Goal: Transaction & Acquisition: Purchase product/service

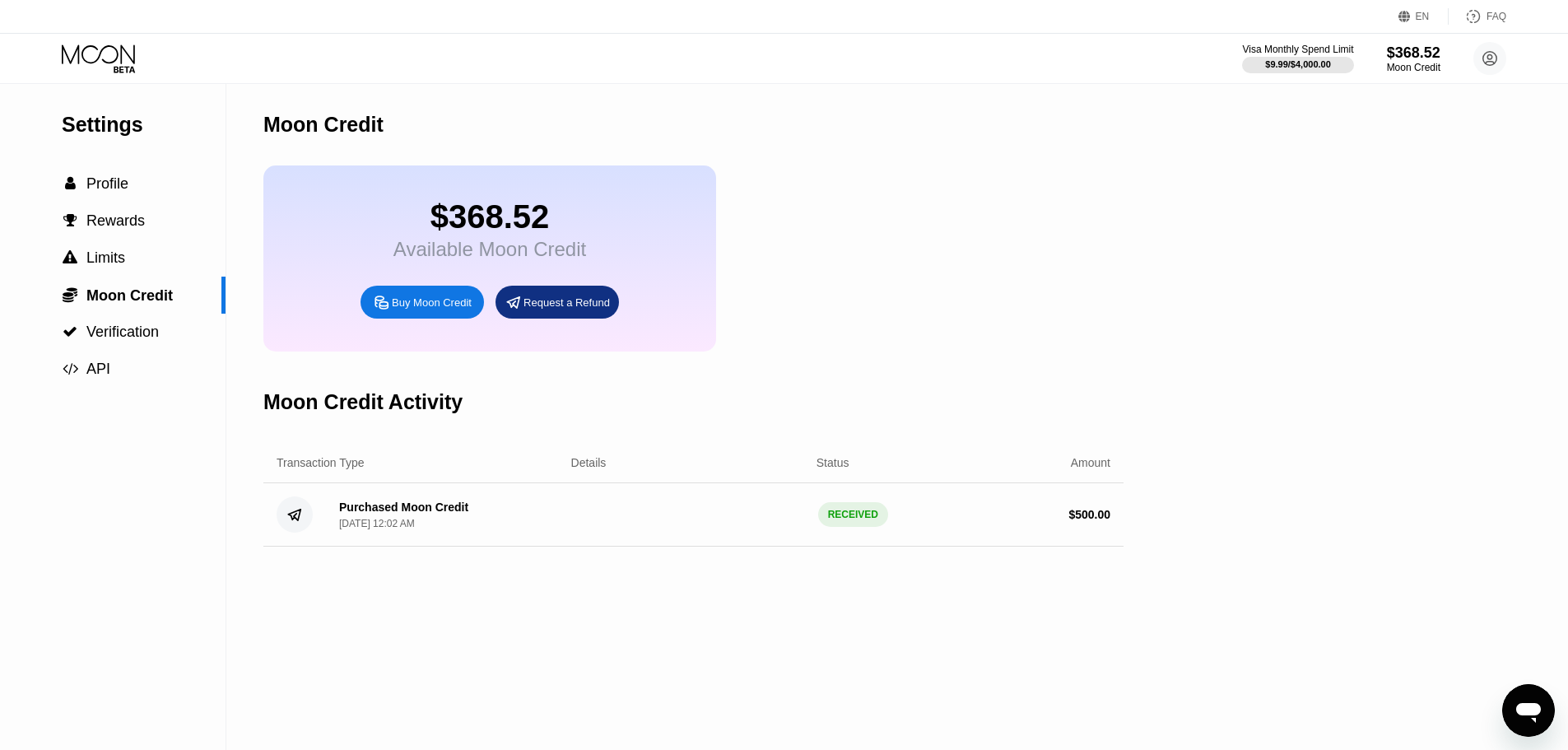
click at [99, 65] on icon at bounding box center [99, 59] width 77 height 29
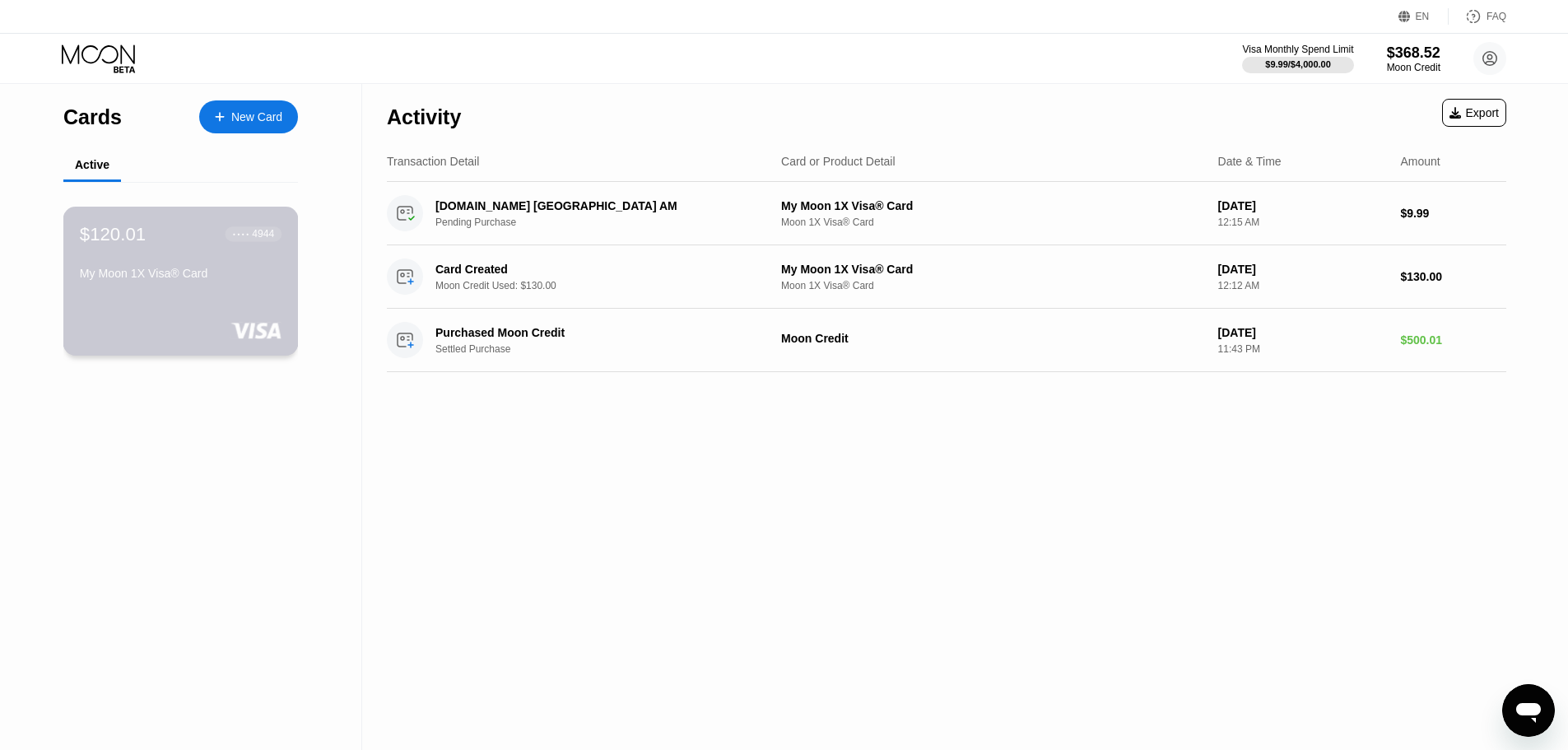
click at [180, 254] on div "$120.01 ● ● ● ● 4944 My Moon 1X Visa® Card" at bounding box center [180, 255] width 202 height 64
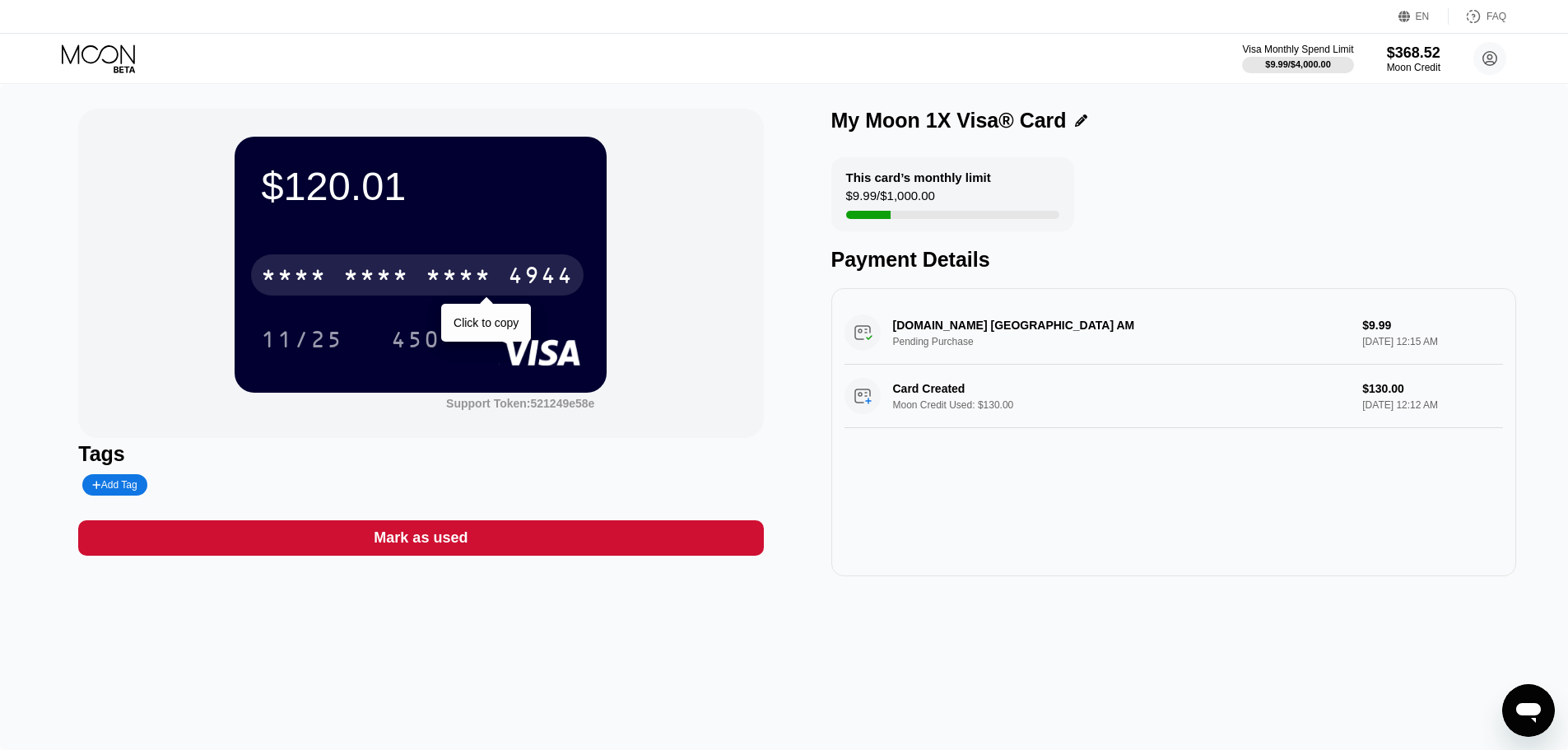
click at [428, 283] on div "* * * *" at bounding box center [458, 277] width 66 height 27
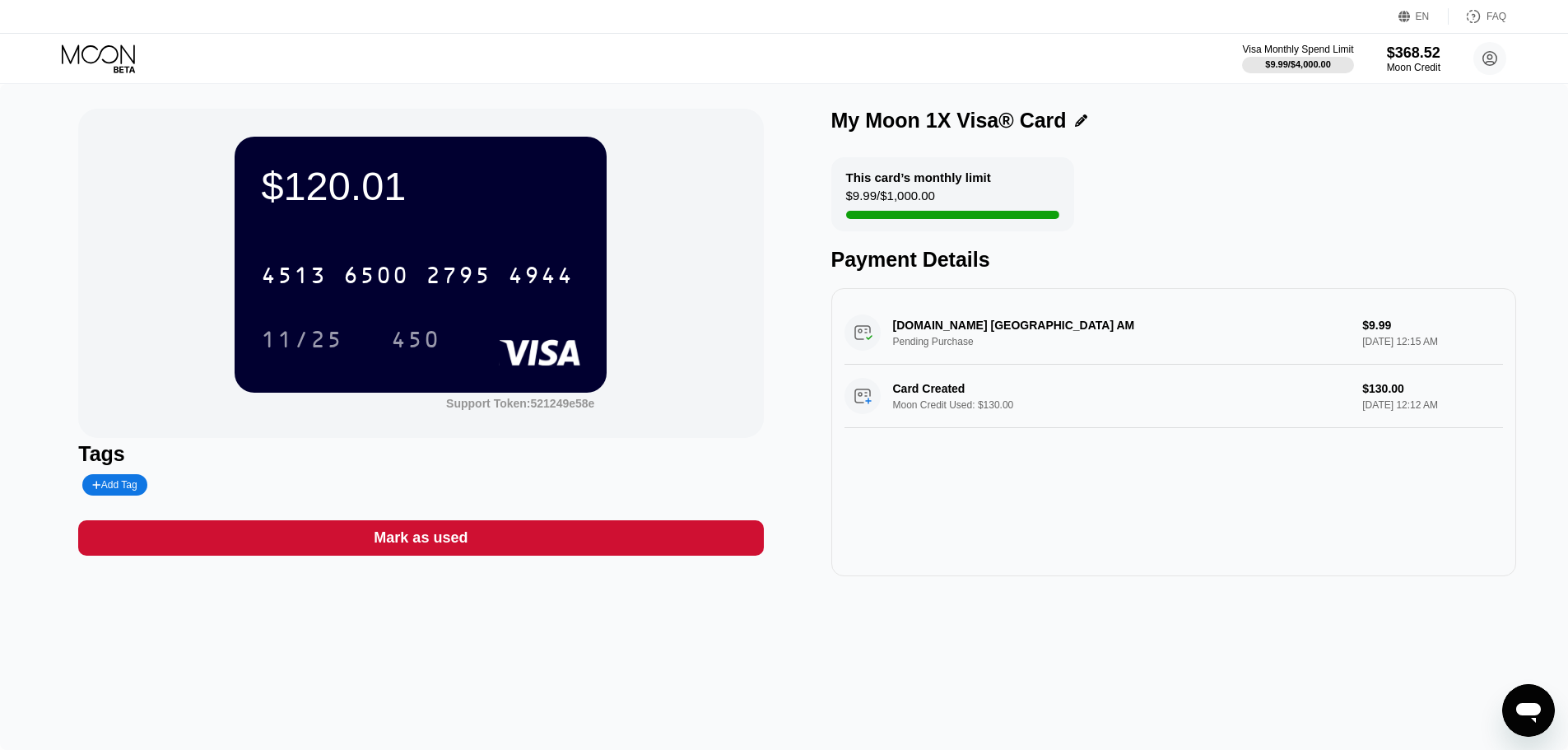
click at [1017, 506] on div "GFN.AM YEREVAN AM Pending Purchase $9.99 Sep 26, 2025 12:15 AM Card Created Moo…" at bounding box center [1174, 432] width 685 height 288
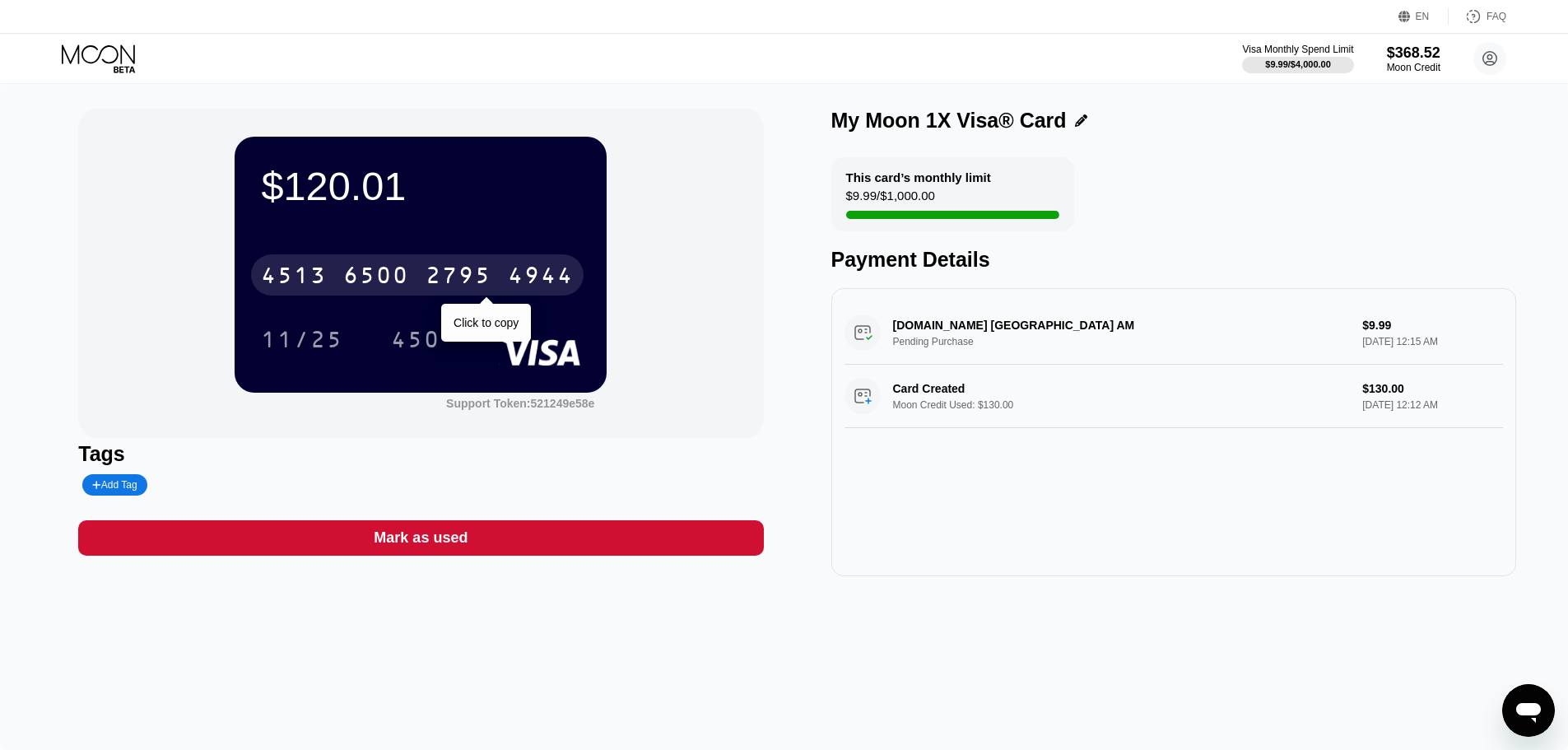
click at [468, 266] on div "2795" at bounding box center [458, 277] width 66 height 27
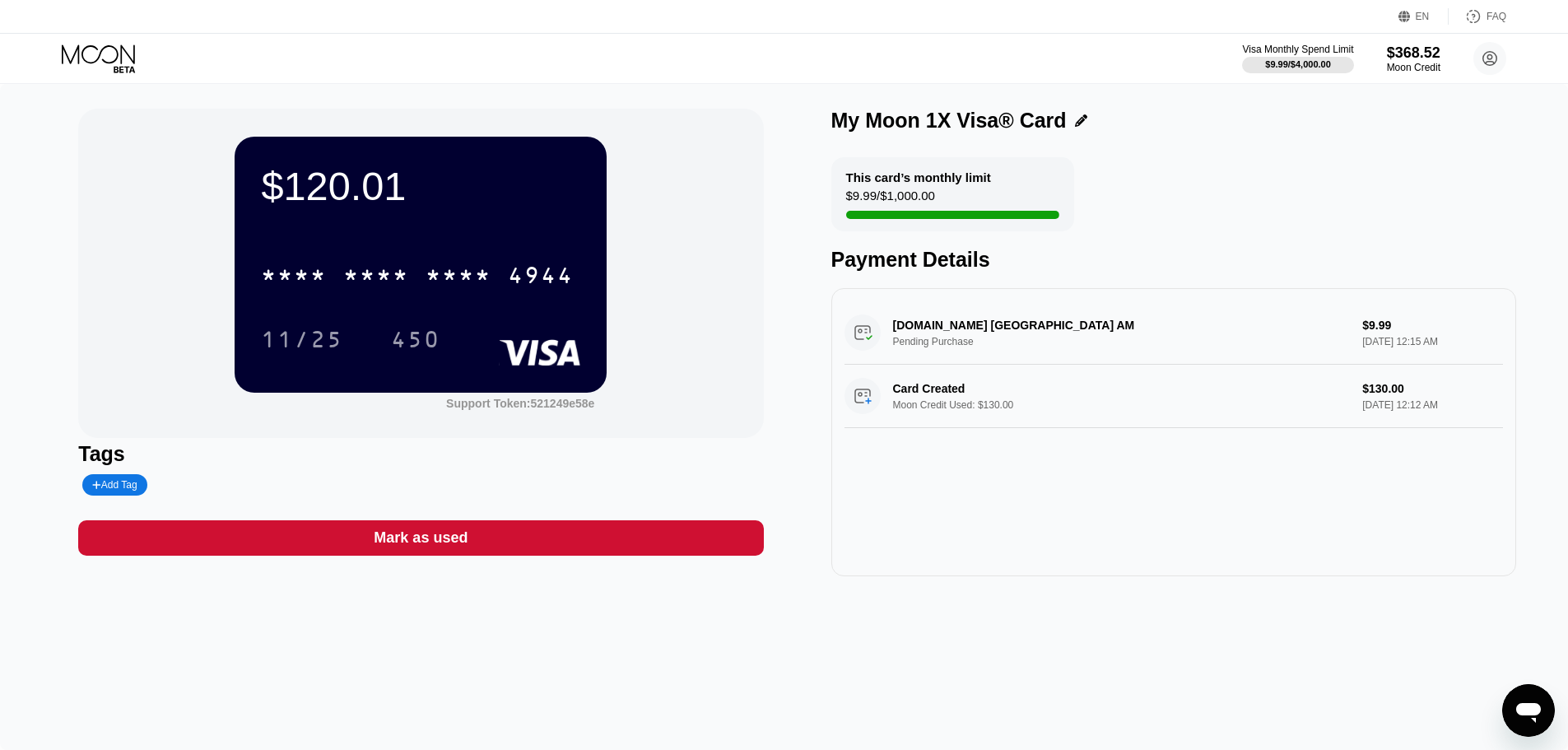
click at [888, 527] on div "GFN.AM YEREVAN AM Pending Purchase $9.99 Sep 26, 2025 12:15 AM Card Created Moo…" at bounding box center [1174, 432] width 685 height 288
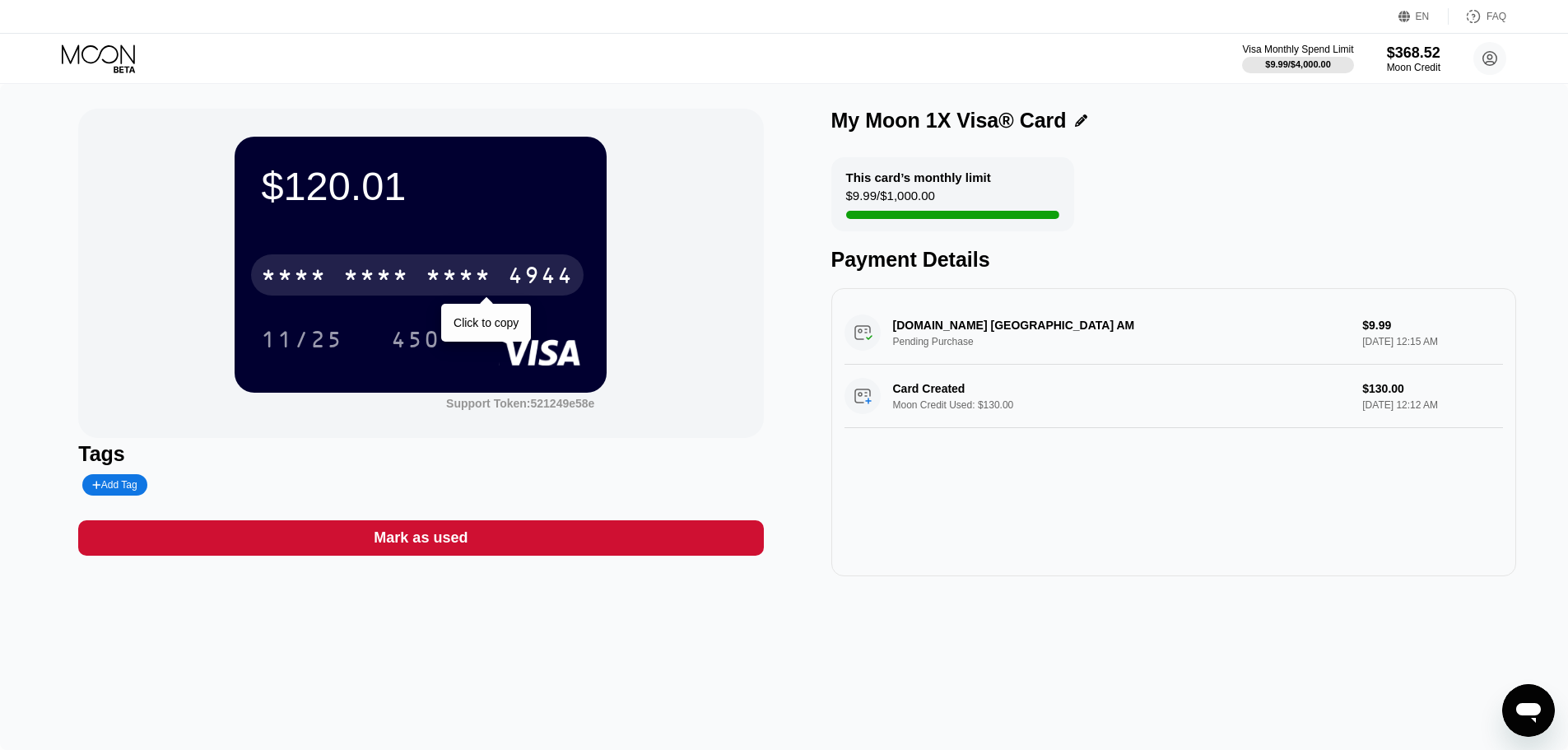
click at [429, 274] on div "* * * *" at bounding box center [458, 277] width 66 height 27
click at [385, 280] on div "6500" at bounding box center [376, 277] width 66 height 27
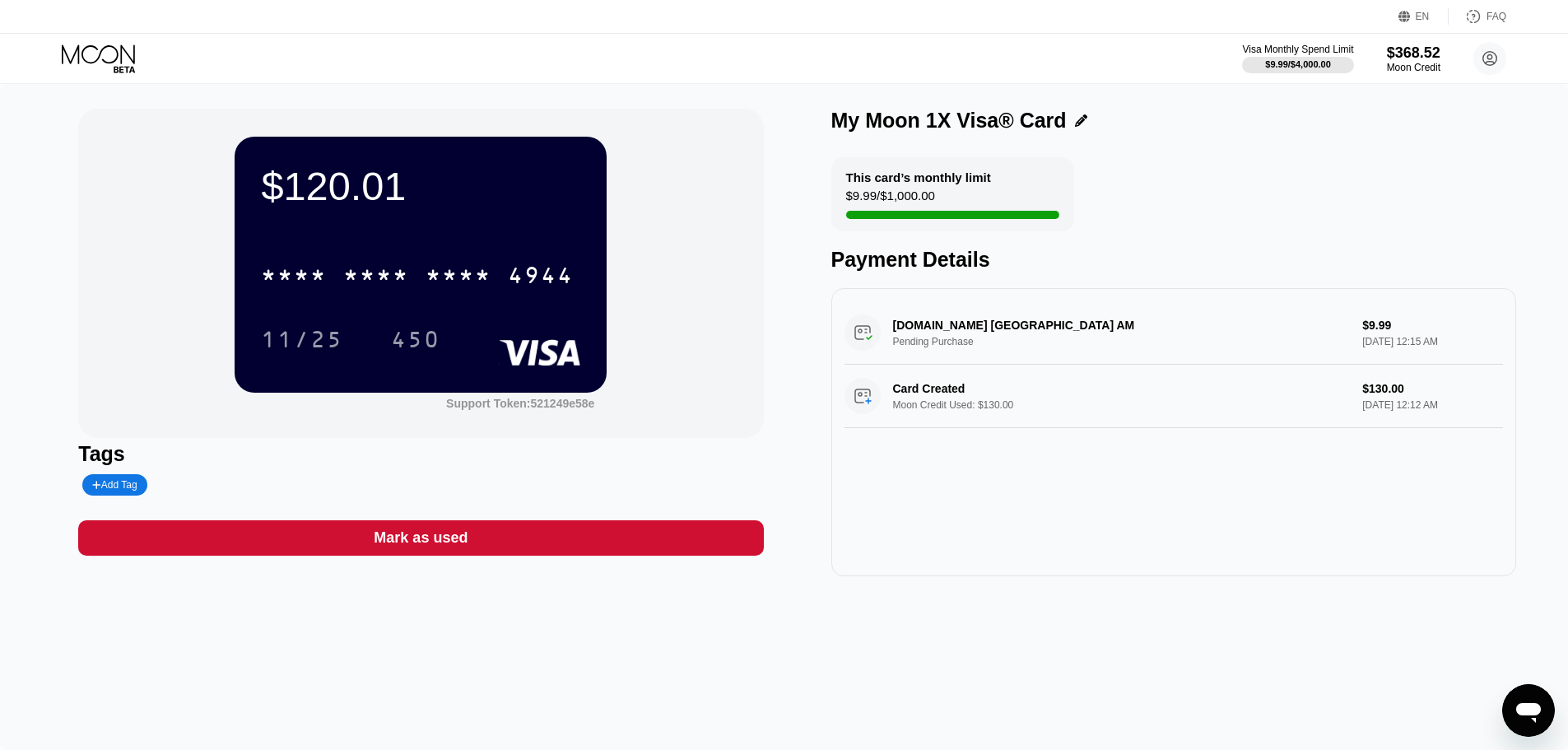
drag, startPoint x: 129, startPoint y: 93, endPoint x: 119, endPoint y: 81, distance: 15.6
click at [128, 93] on div "$120.01 * * * * * * * * * * * * 4944 11/25 450 Support Token: 521249e58e Tags A…" at bounding box center [784, 417] width 1568 height 666
click at [113, 76] on div "Visa Monthly Spend Limit $9.99 / $4,000.00 $368.52 Moon Credit kimboss121@hotma…" at bounding box center [784, 59] width 1568 height 50
click at [113, 45] on icon at bounding box center [99, 59] width 77 height 29
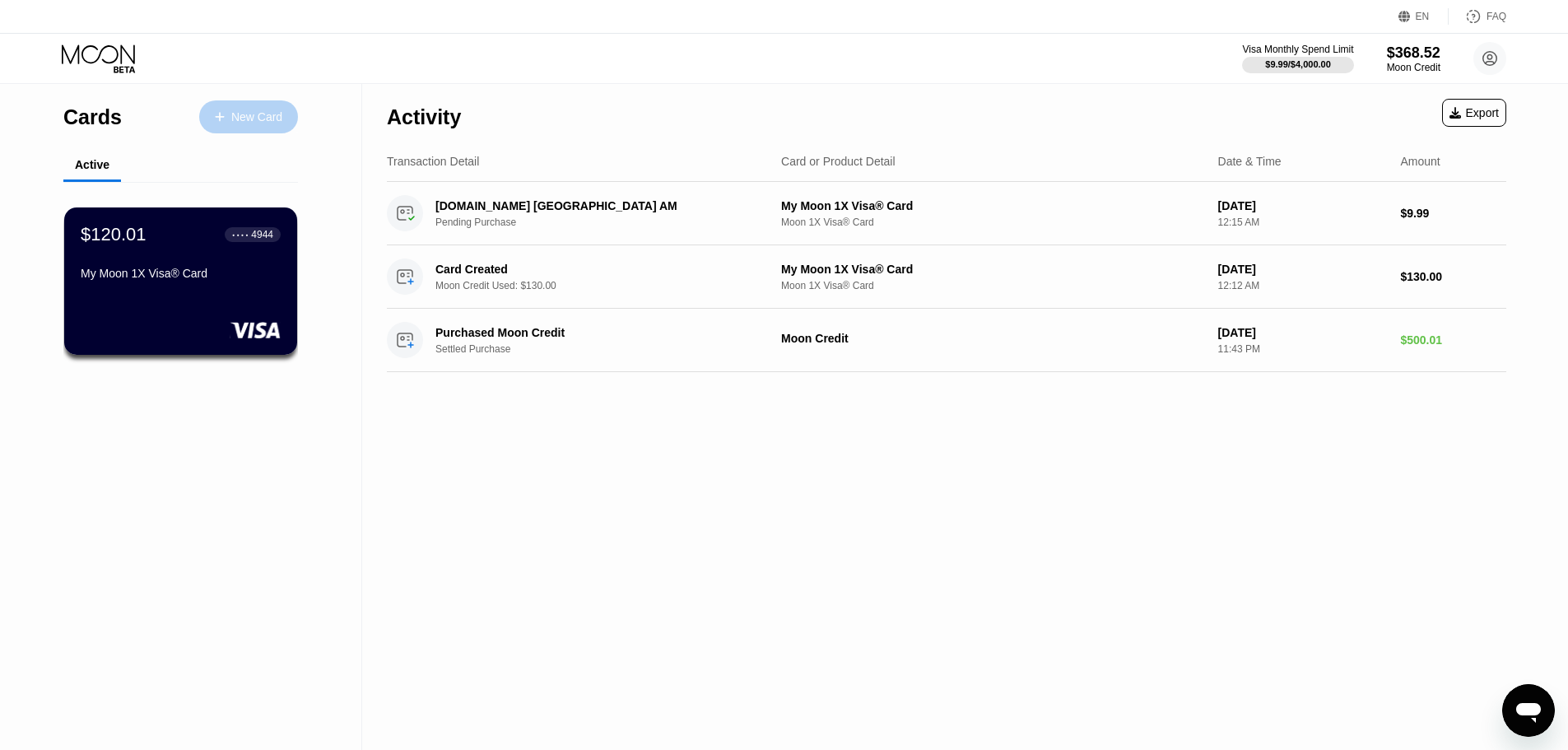
click at [257, 115] on div "New Card" at bounding box center [256, 117] width 51 height 14
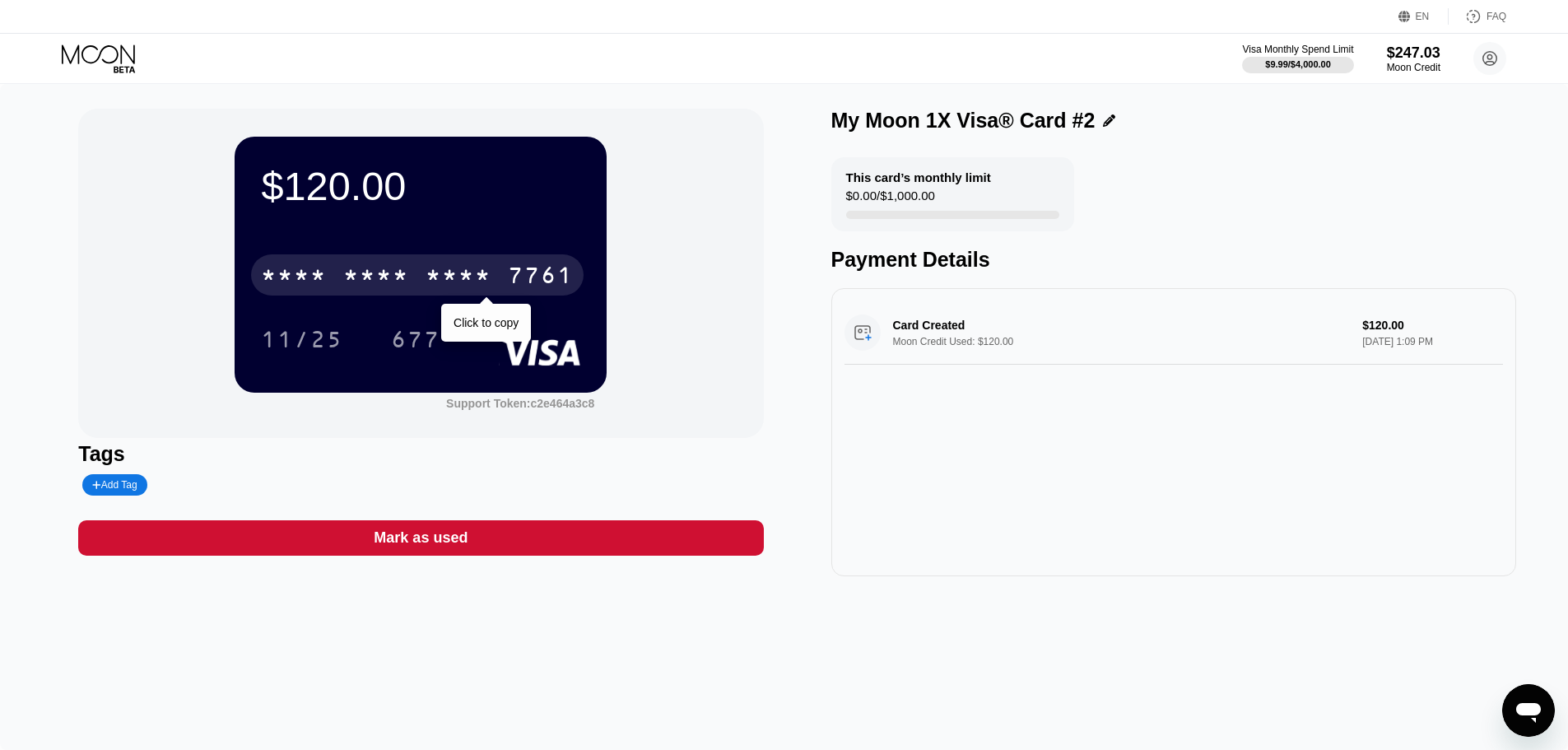
drag, startPoint x: 379, startPoint y: 281, endPoint x: 503, endPoint y: 360, distance: 147.0
click at [379, 281] on div "* * * *" at bounding box center [376, 277] width 66 height 27
click at [505, 281] on div "4513 6500 2194 7761" at bounding box center [417, 274] width 333 height 41
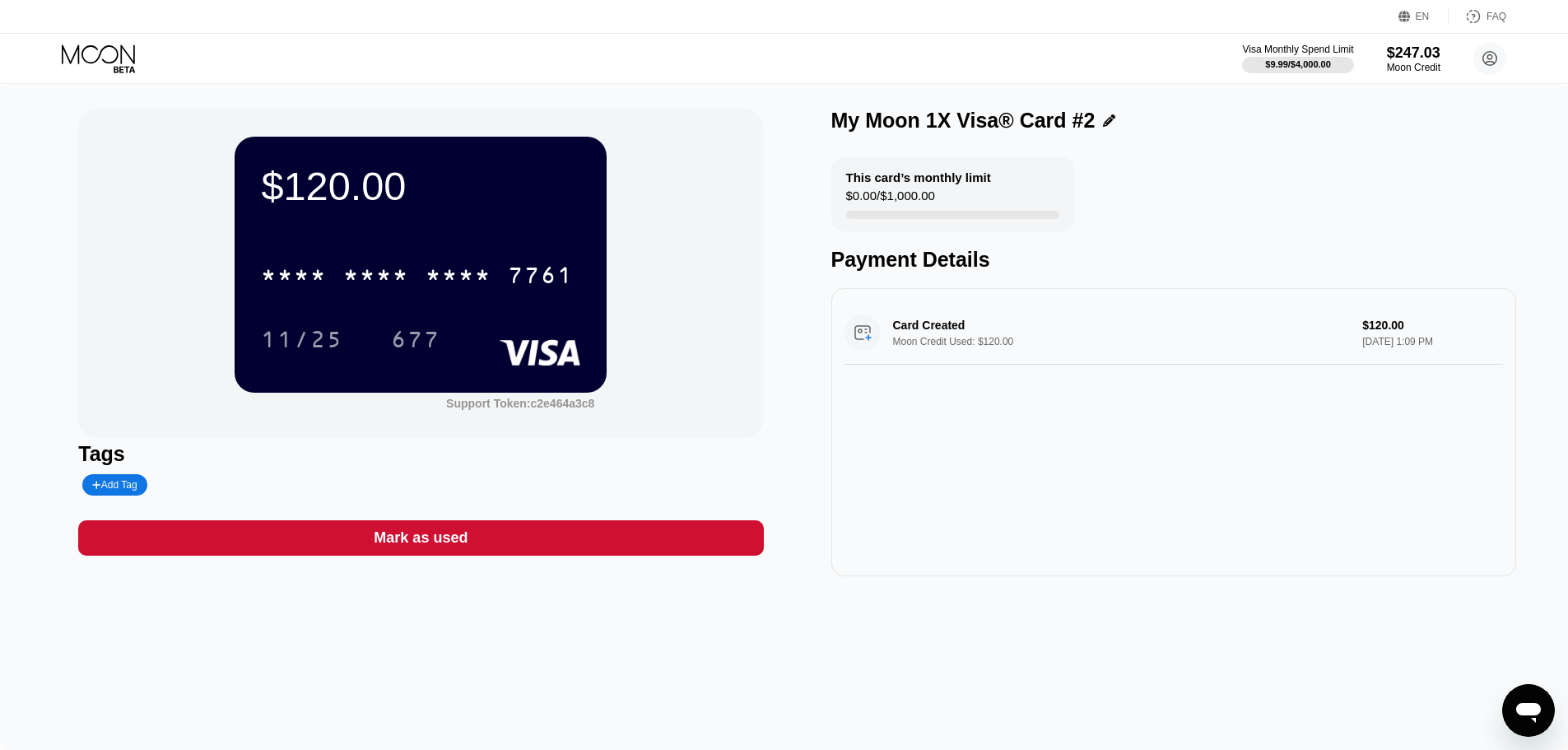
click at [426, 298] on div "* * * * * * * * * * * * 7761" at bounding box center [420, 270] width 319 height 56
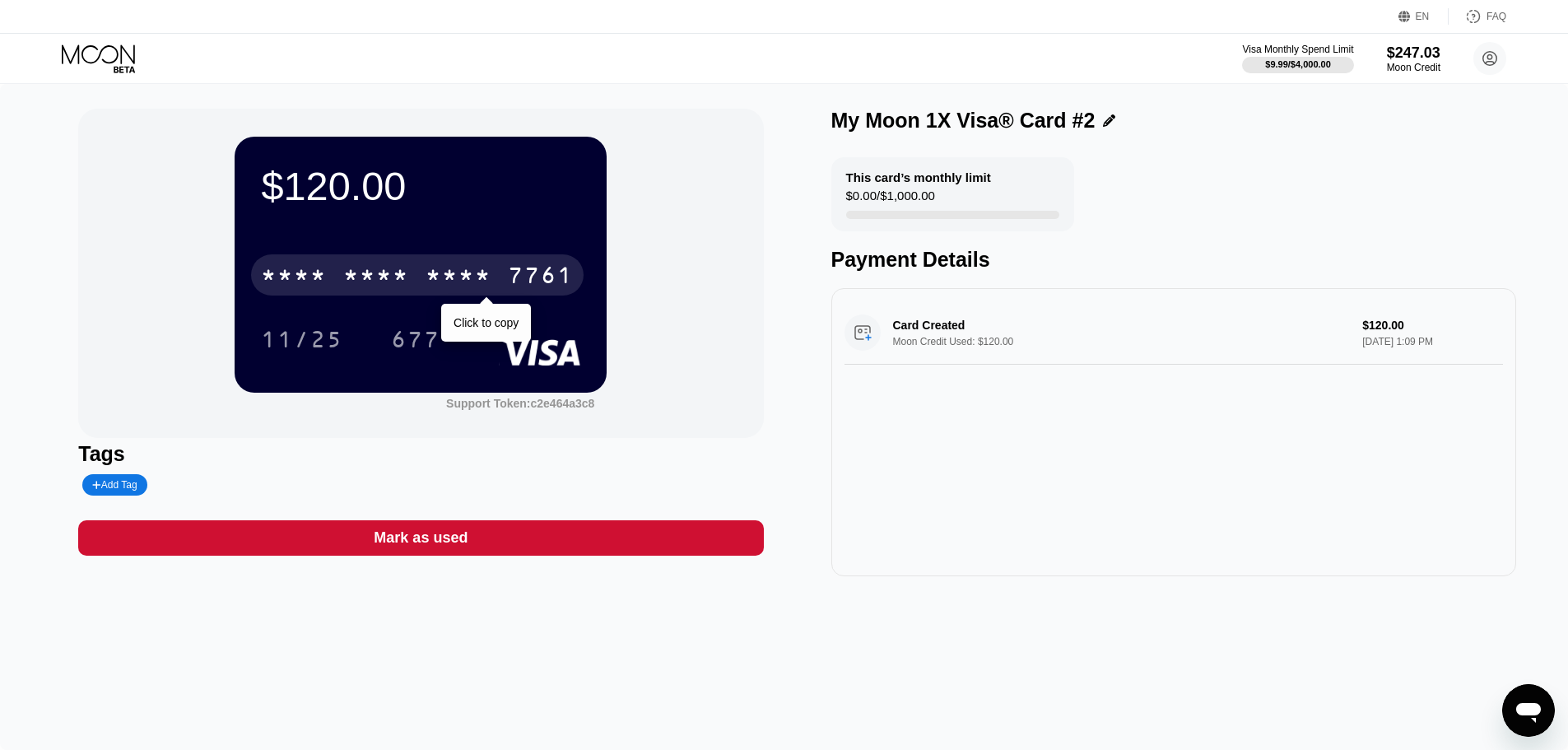
click at [426, 284] on div "* * * *" at bounding box center [458, 277] width 66 height 27
click at [488, 284] on div "2194" at bounding box center [458, 277] width 66 height 27
click at [489, 253] on div "* * * * * * * * * * * * 7761 Click to copy" at bounding box center [420, 270] width 319 height 56
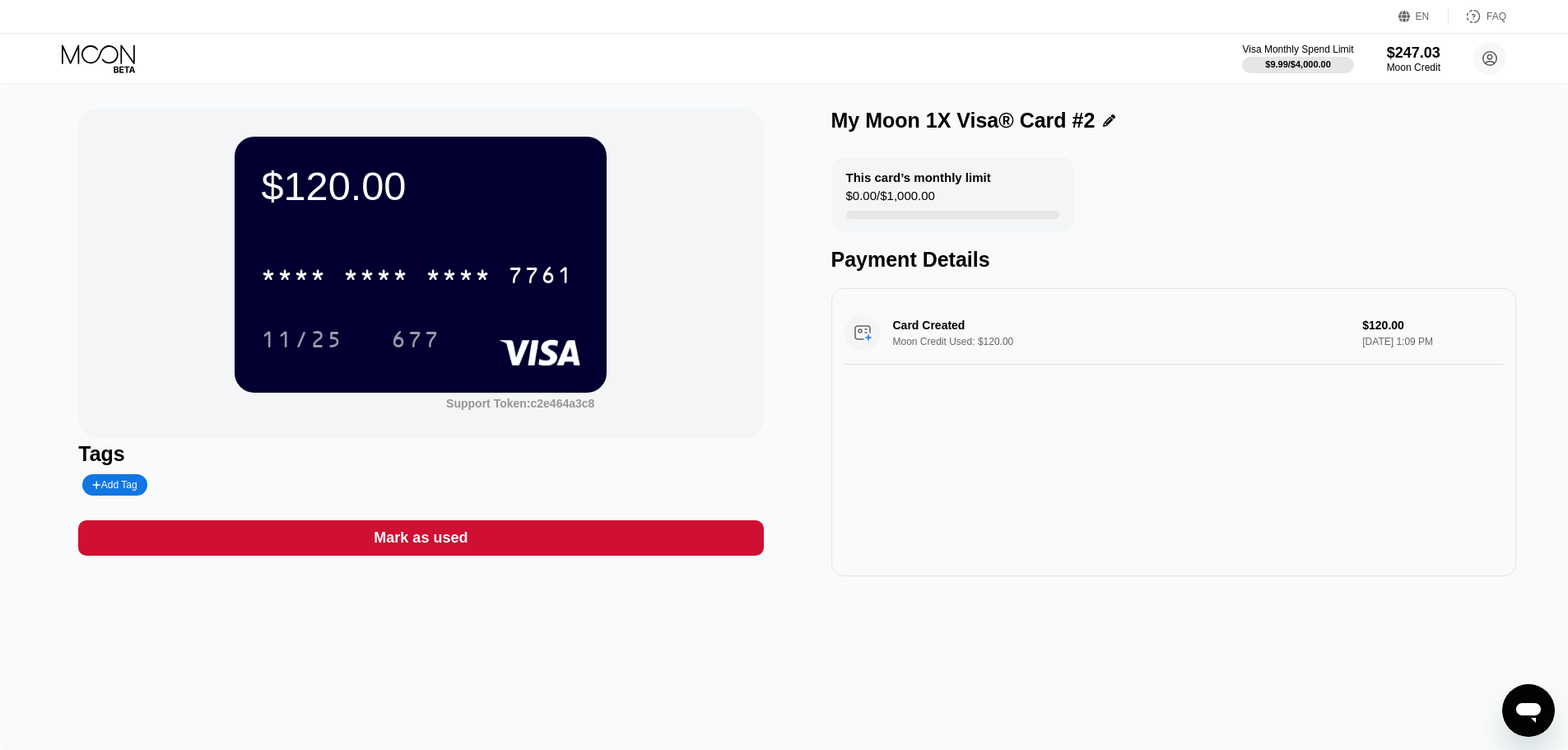
click at [490, 261] on div "* * * * * * * * * * * * 7761" at bounding box center [417, 274] width 333 height 41
click at [99, 54] on icon at bounding box center [98, 54] width 74 height 19
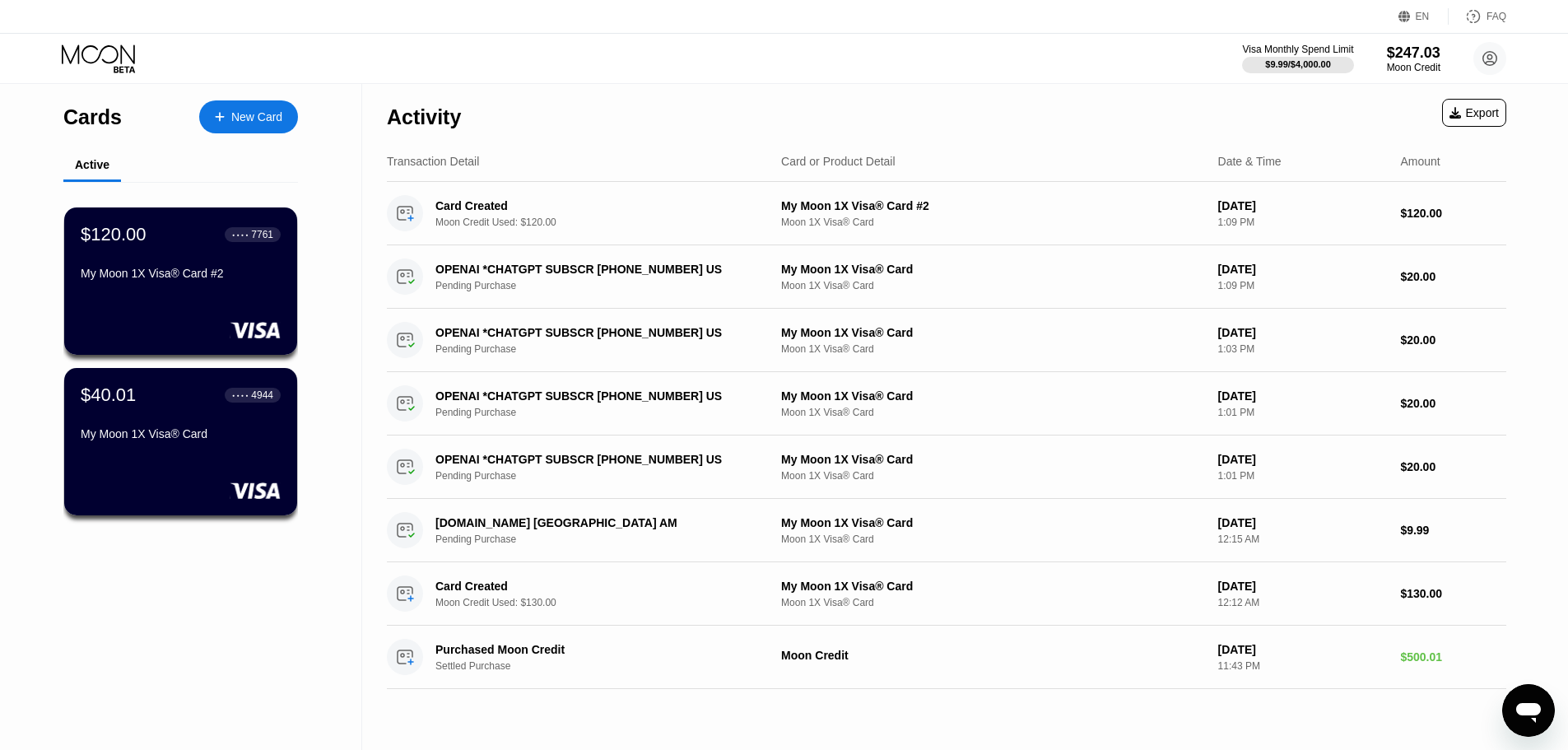
click at [269, 95] on div "Cards New Card" at bounding box center [181, 113] width 235 height 58
click at [266, 103] on div "New Card" at bounding box center [247, 116] width 98 height 33
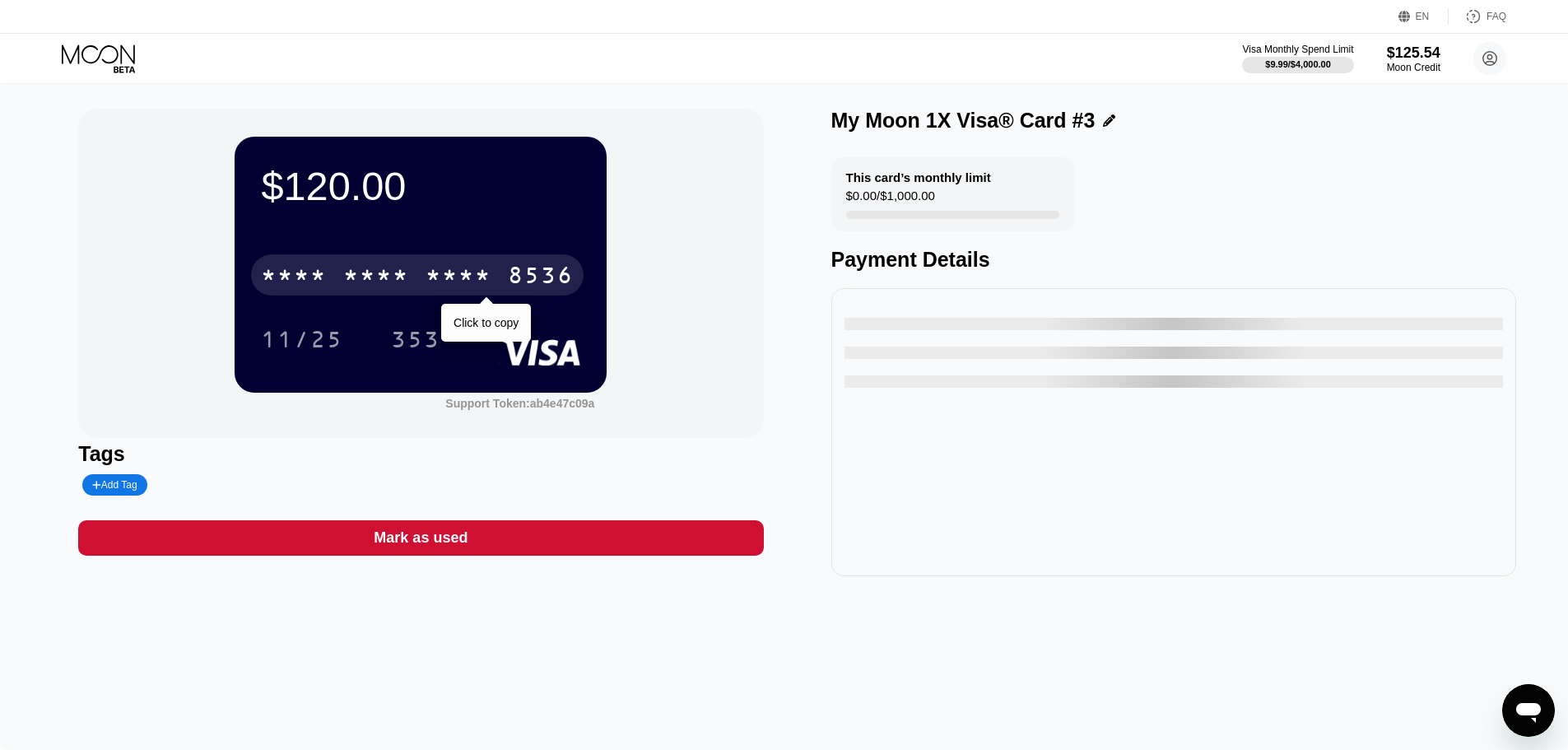
click at [328, 290] on div "* * * * * * * * * * * * 8536" at bounding box center [417, 274] width 333 height 41
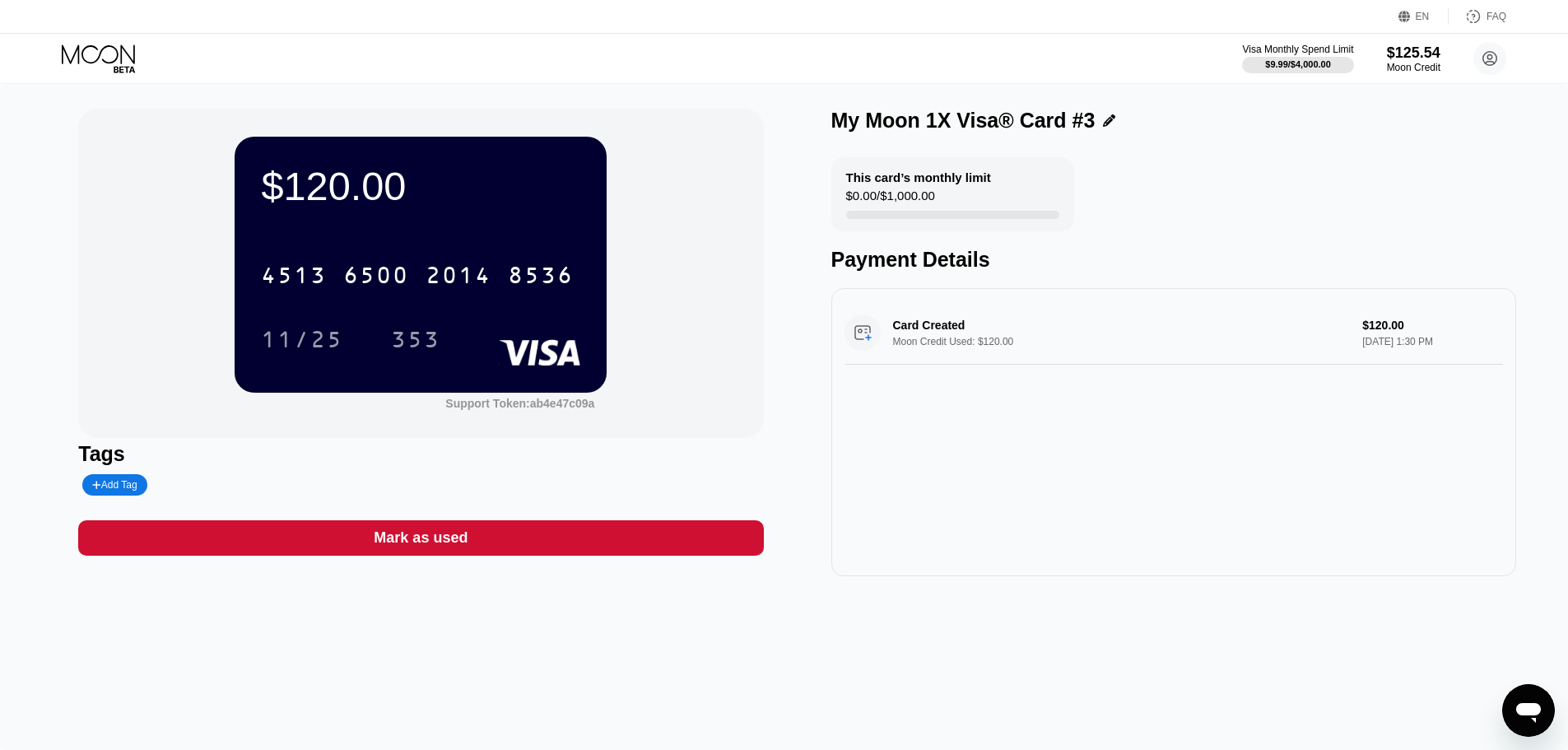
click at [434, 290] on div "2014" at bounding box center [458, 277] width 66 height 27
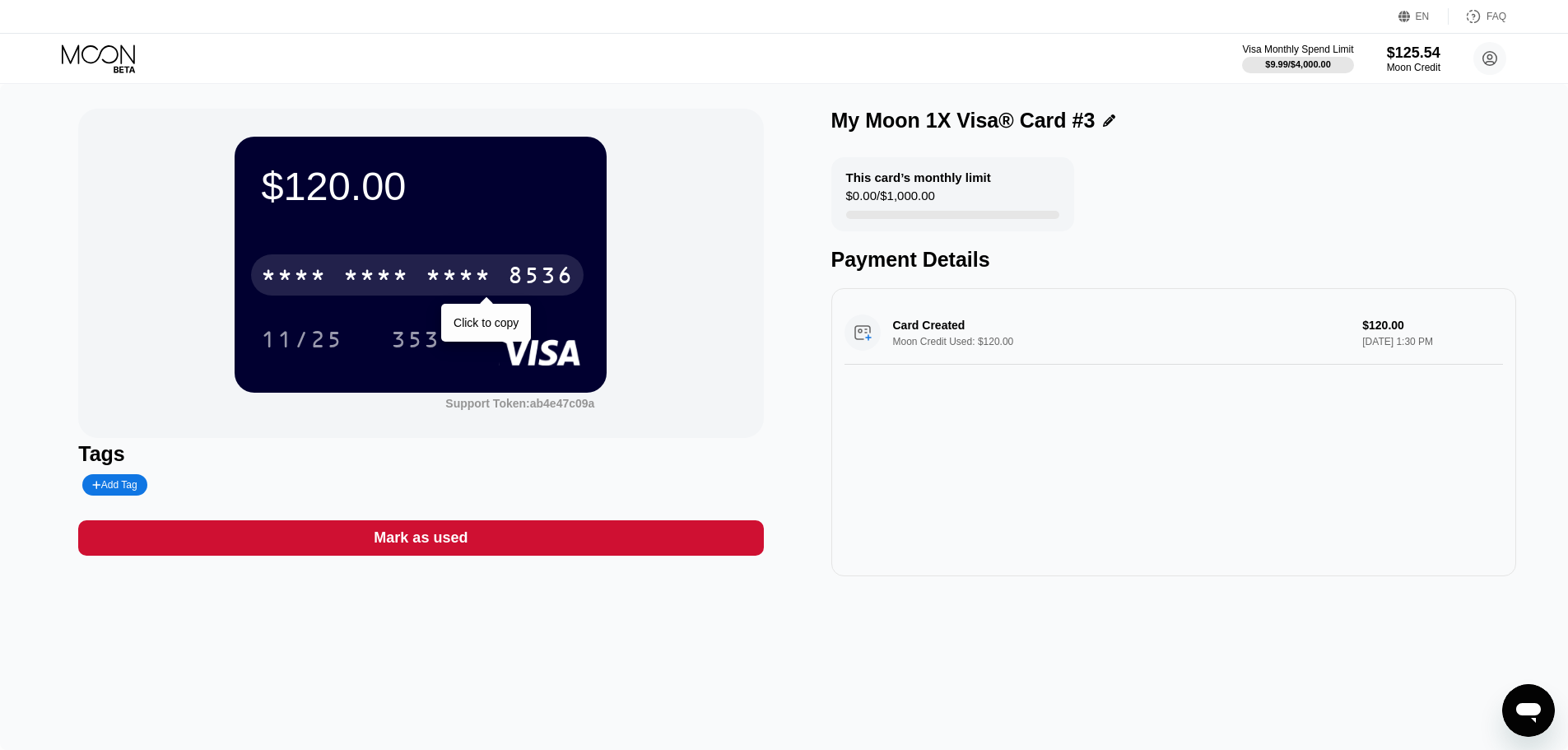
click at [79, 52] on icon at bounding box center [99, 59] width 77 height 29
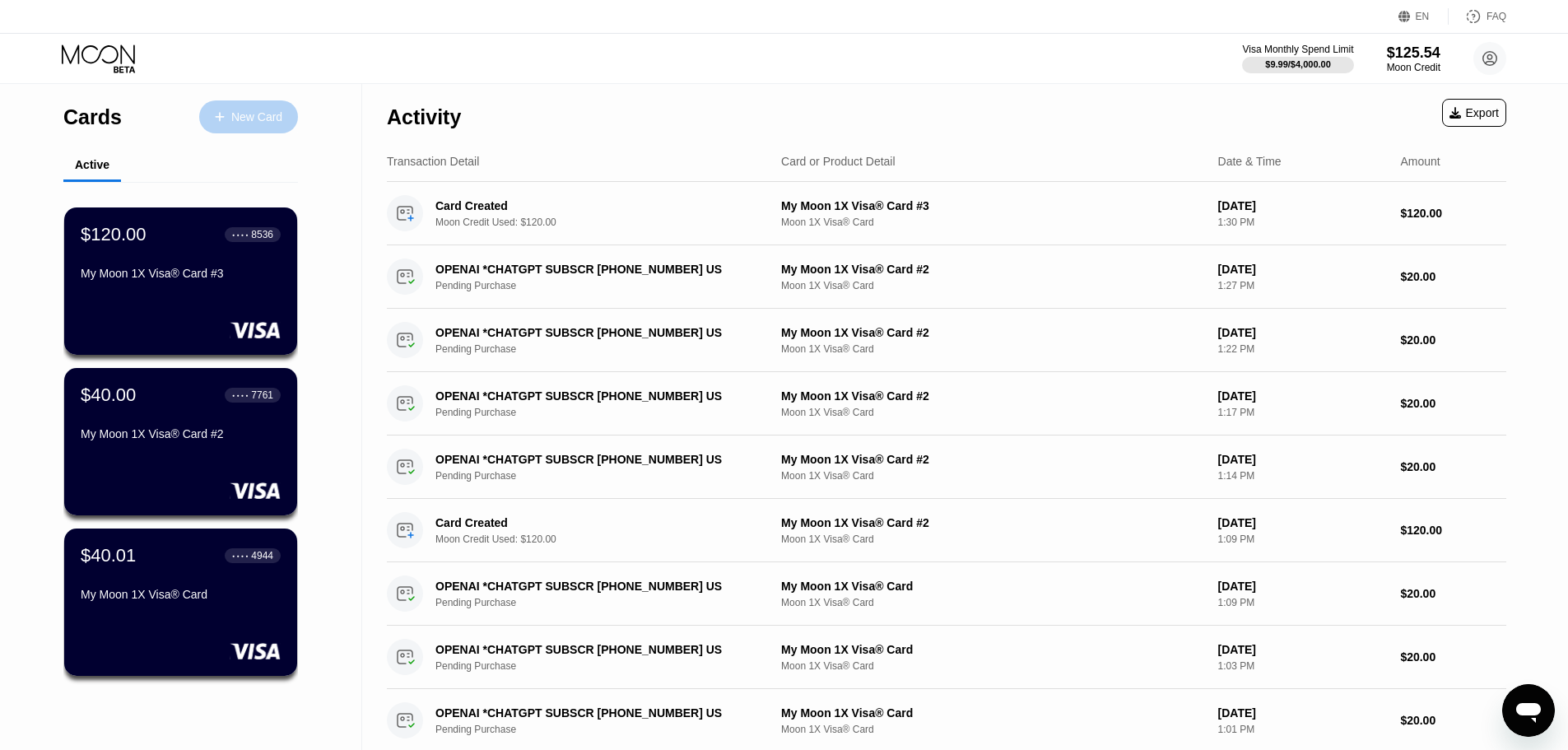
click at [281, 126] on div "New Card" at bounding box center [247, 116] width 98 height 33
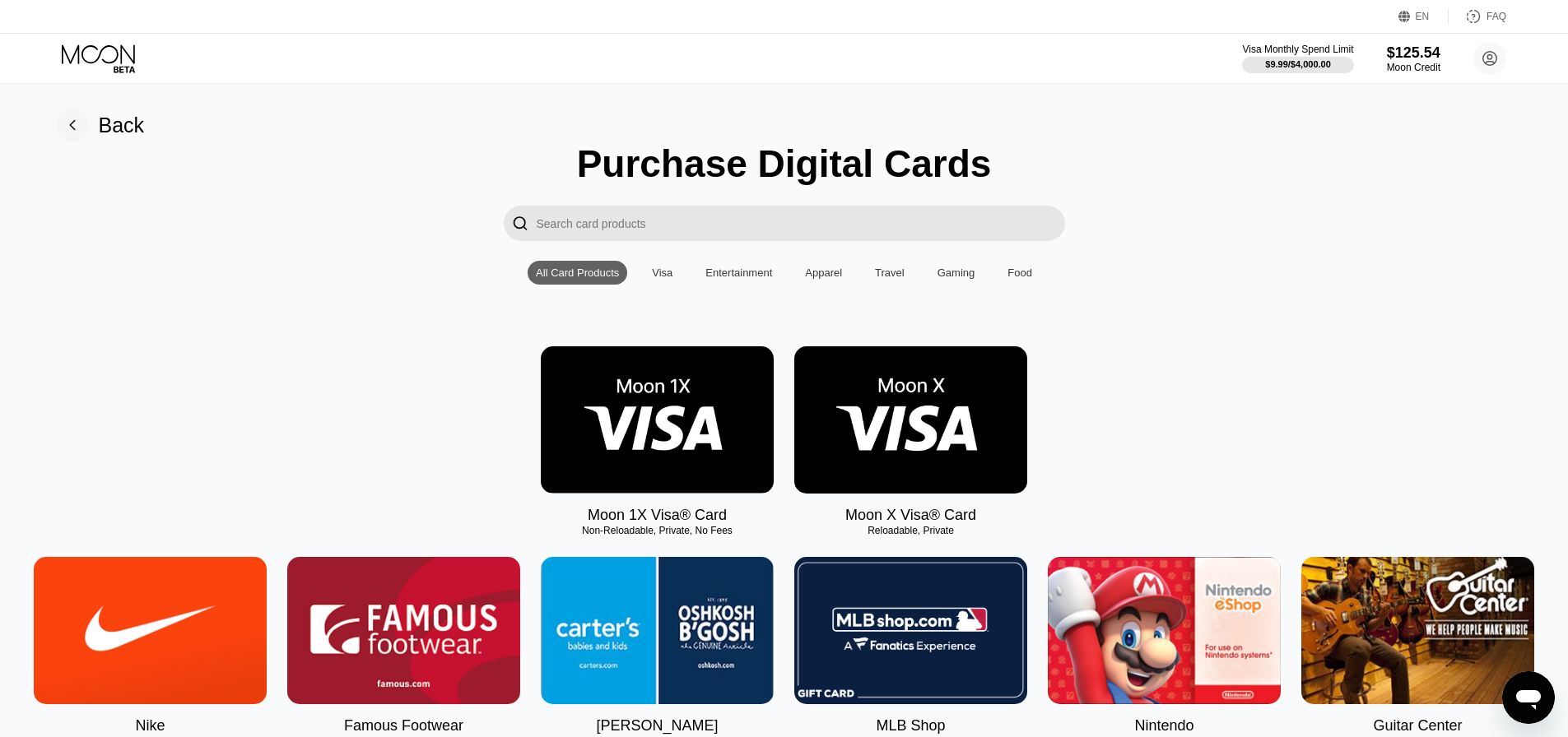
click at [687, 220] on input "Search card products" at bounding box center [801, 223] width 529 height 36
click at [697, 445] on img at bounding box center [657, 420] width 233 height 147
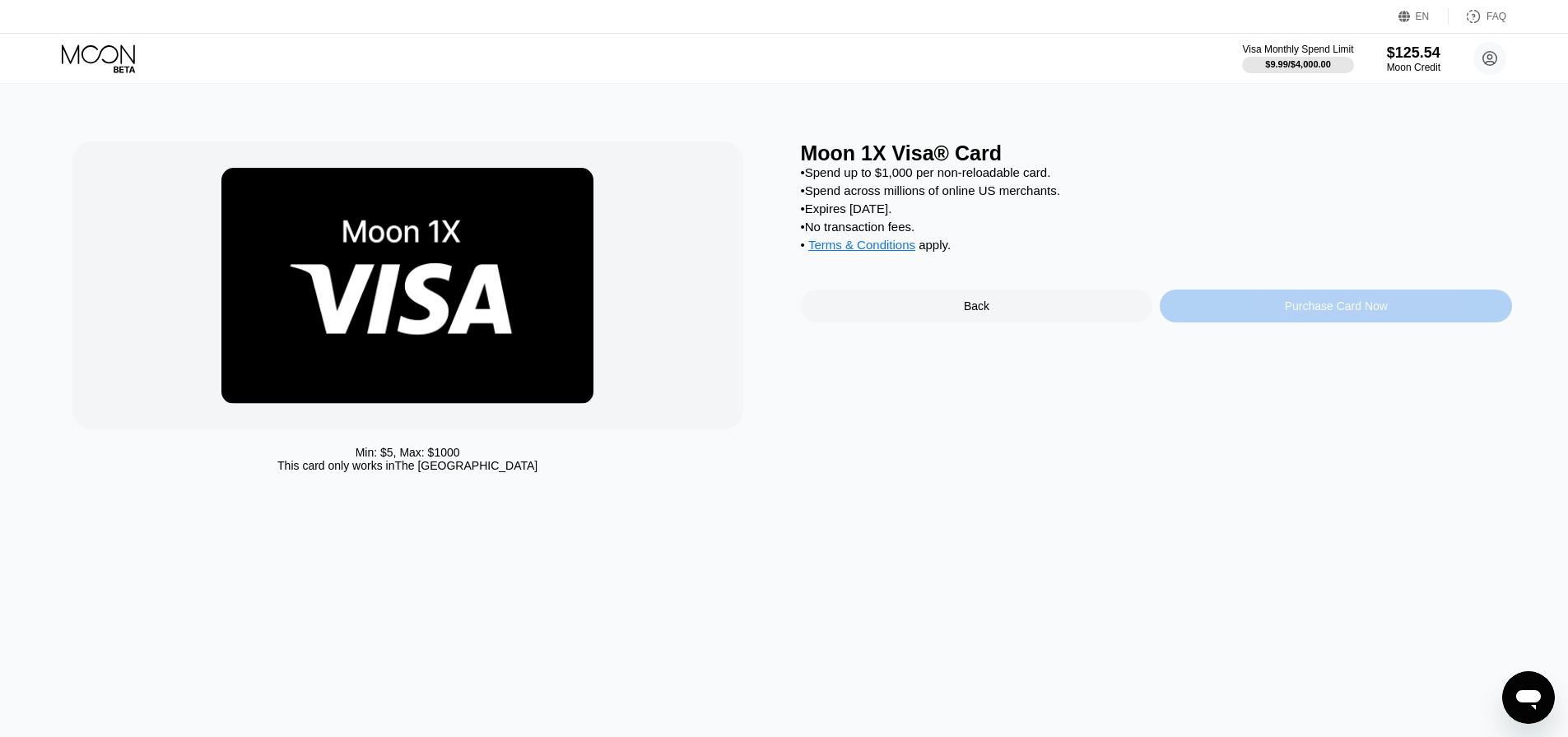
click at [1308, 313] on div "Purchase Card Now" at bounding box center [1336, 306] width 103 height 13
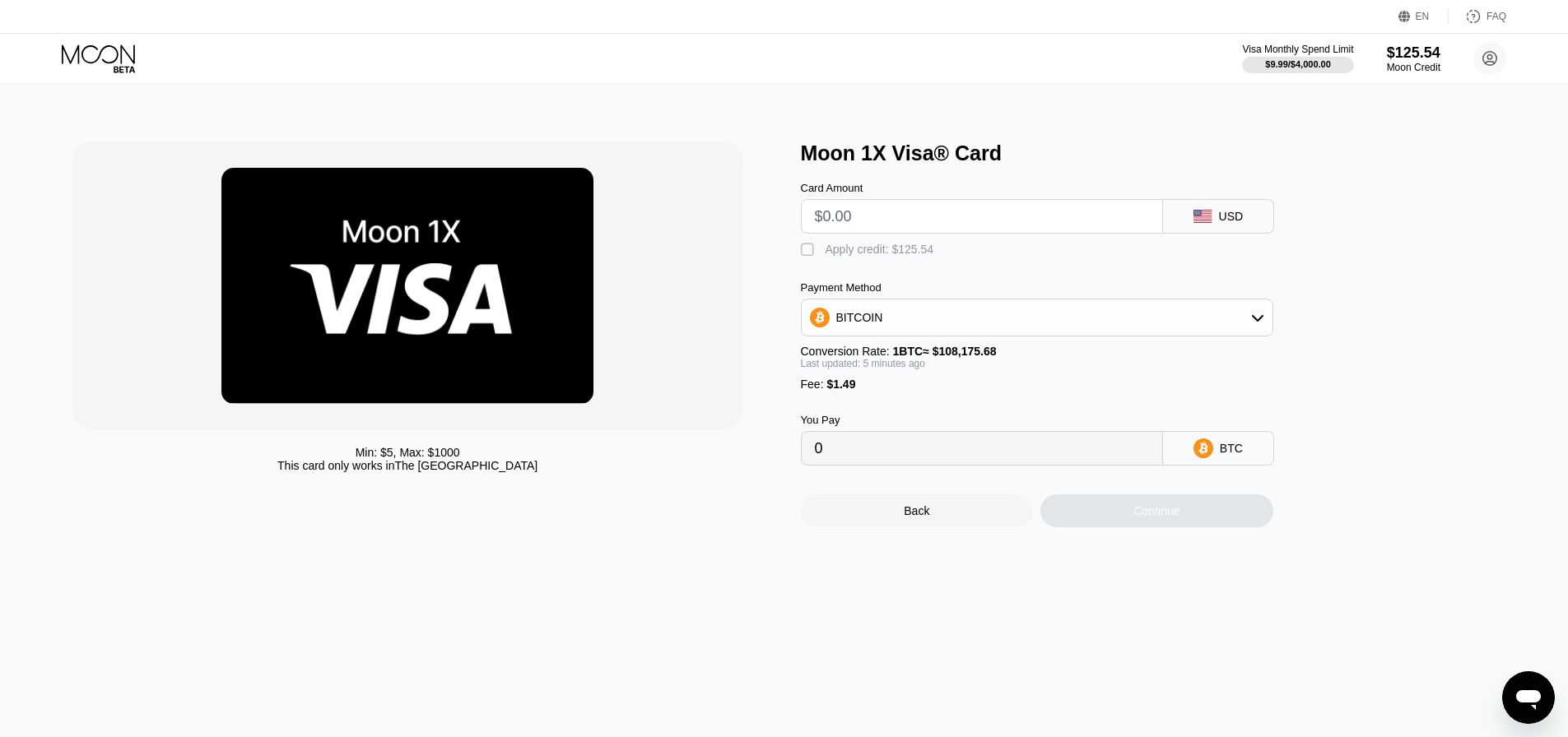
click at [941, 213] on input "text" at bounding box center [982, 216] width 334 height 33
type input "$125"
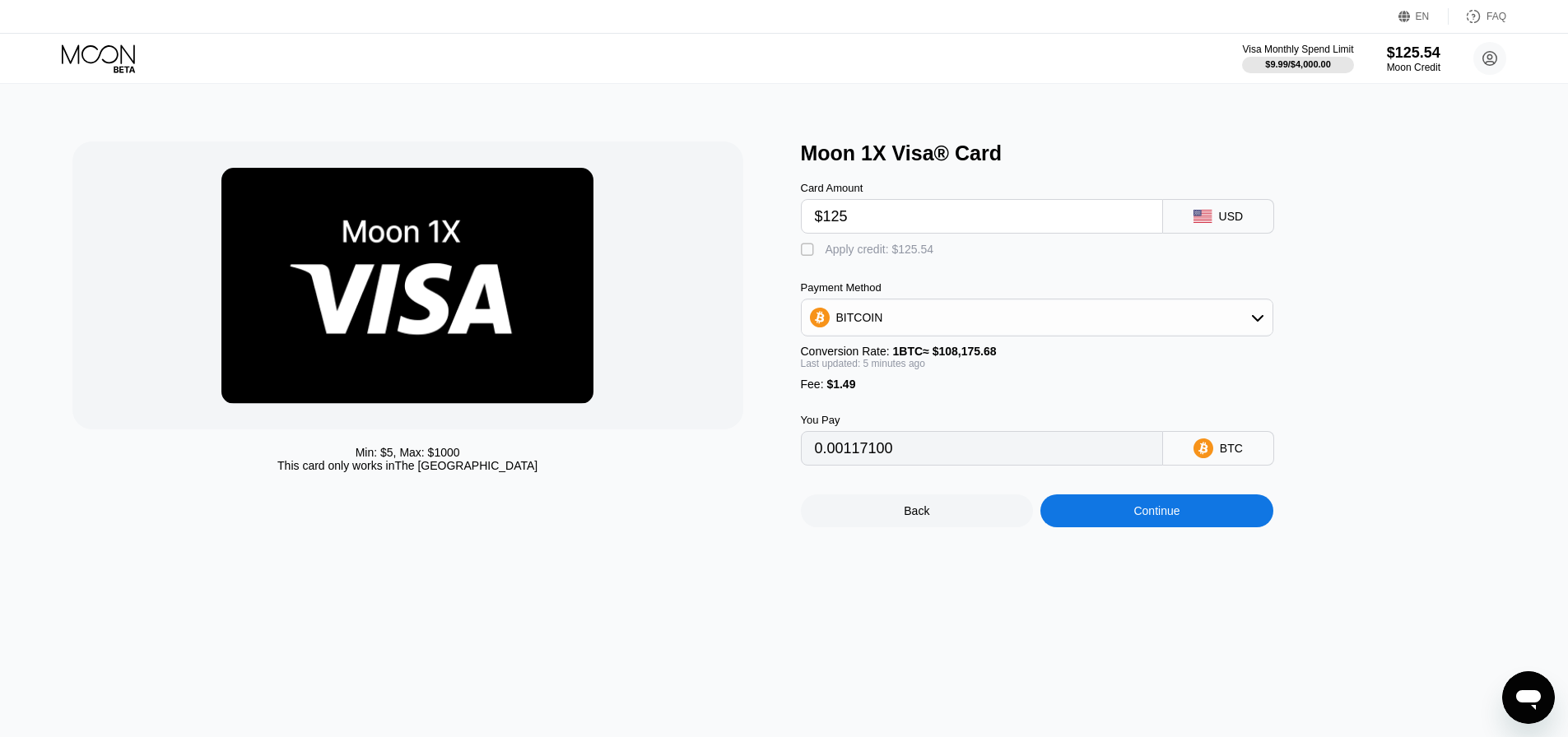
type input "0.00117100"
type input "$125"
drag, startPoint x: 941, startPoint y: 213, endPoint x: 862, endPoint y: 250, distance: 87.2
click at [862, 250] on div "Apply credit: $125.54" at bounding box center [879, 248] width 108 height 13
type input "0.00000879"
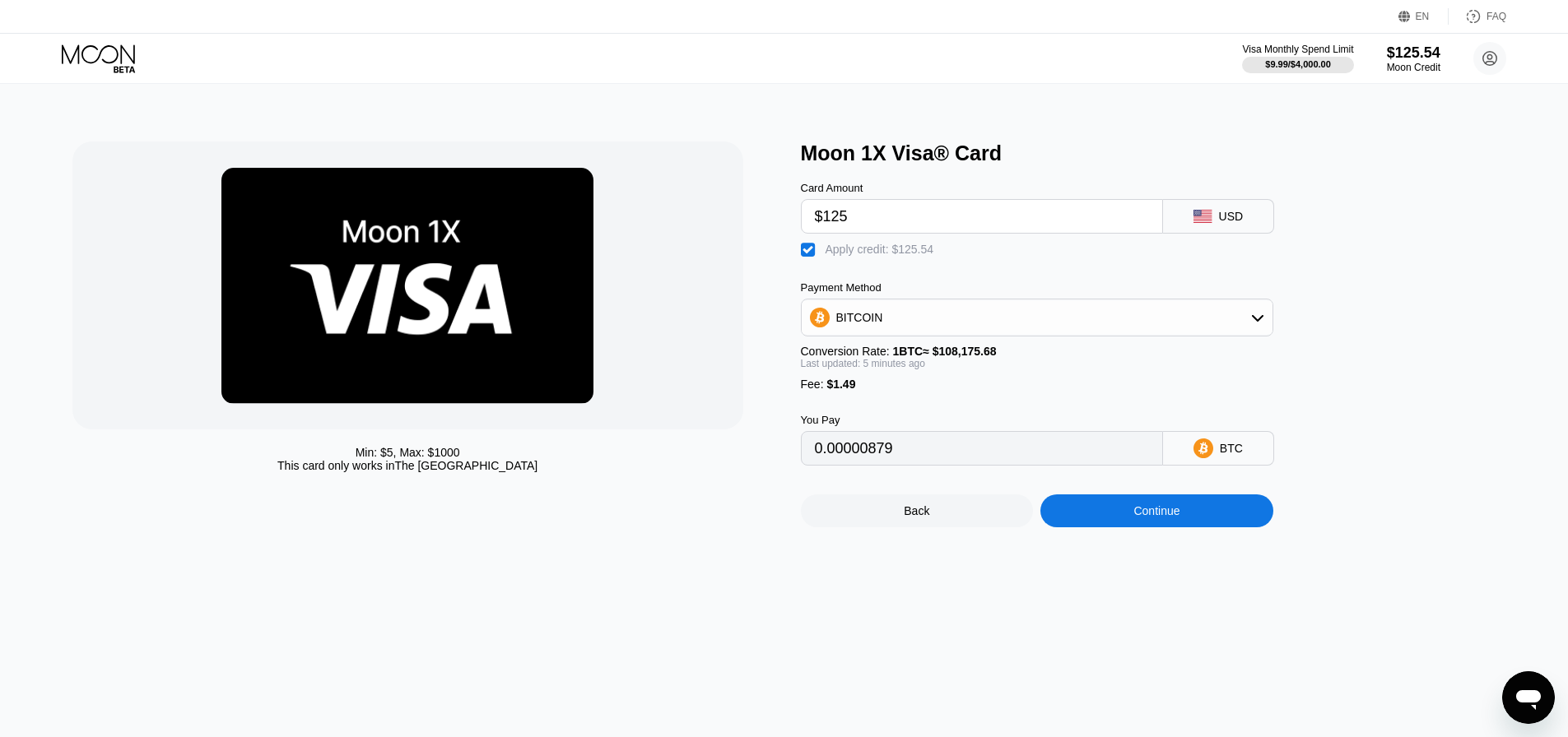
click at [1092, 527] on div "Continue" at bounding box center [1157, 511] width 233 height 33
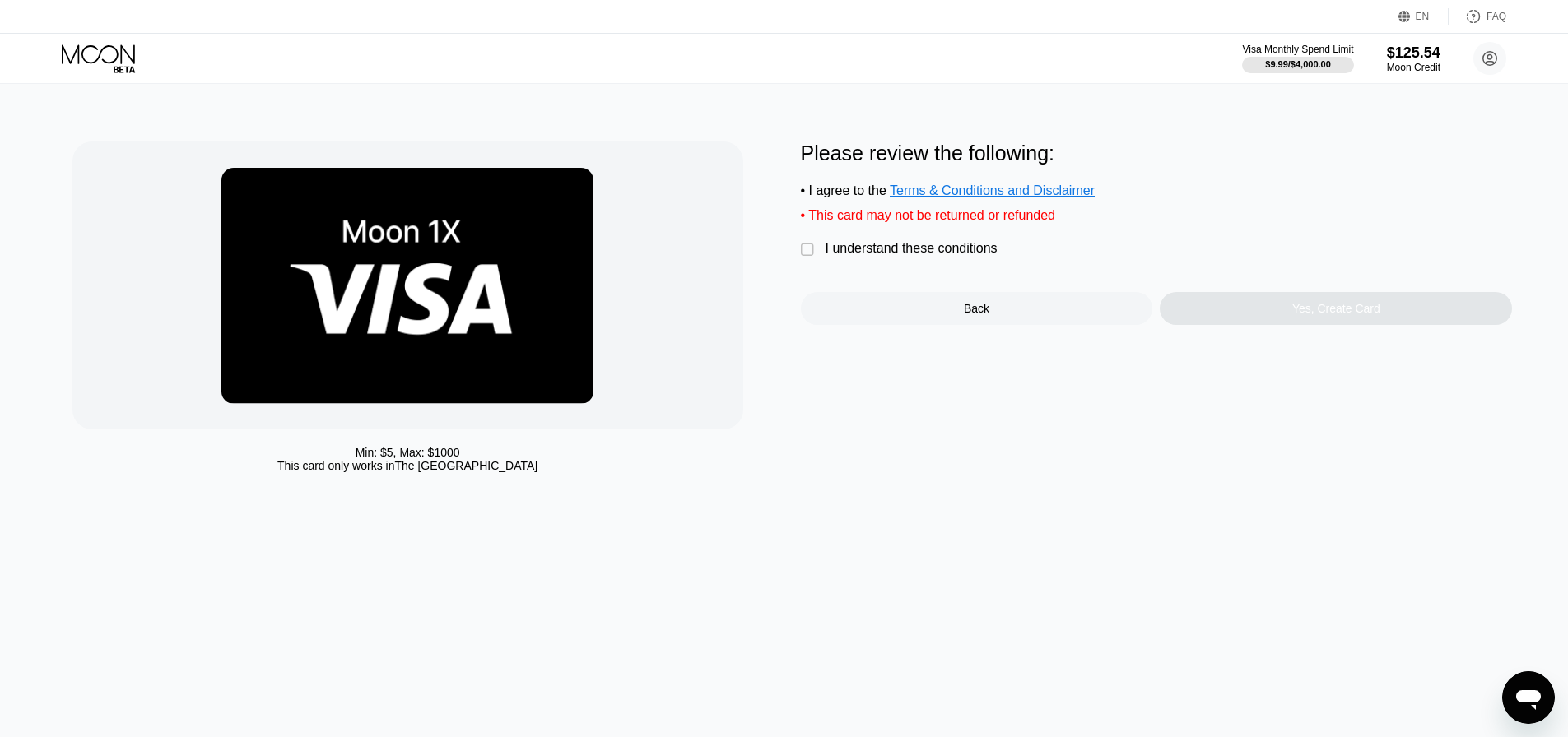
click at [910, 250] on div "I understand these conditions" at bounding box center [911, 248] width 172 height 15
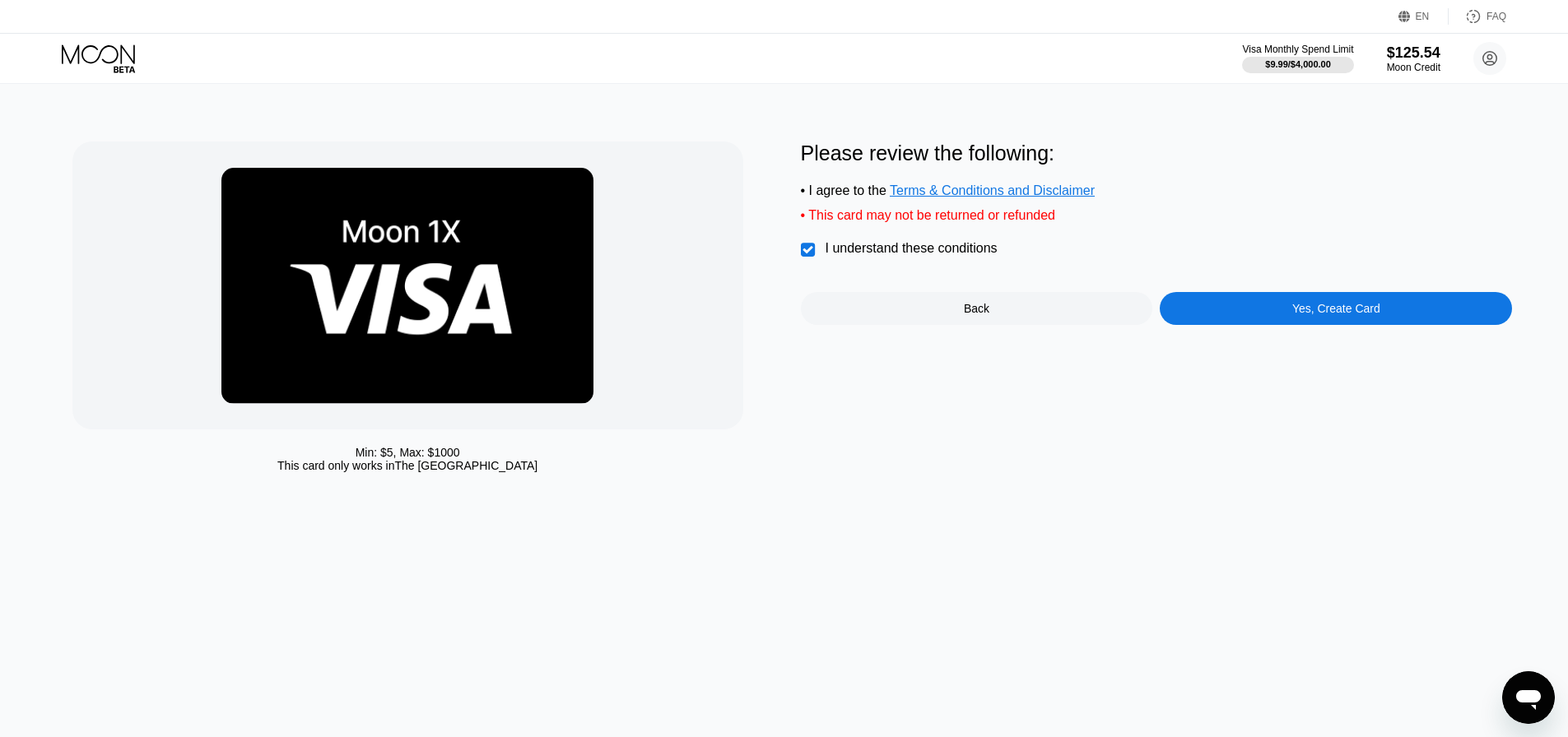
click at [1228, 340] on div "Please review the following: • I agree to the Terms & Conditions and Disclaimer…" at bounding box center [1157, 311] width 712 height 339
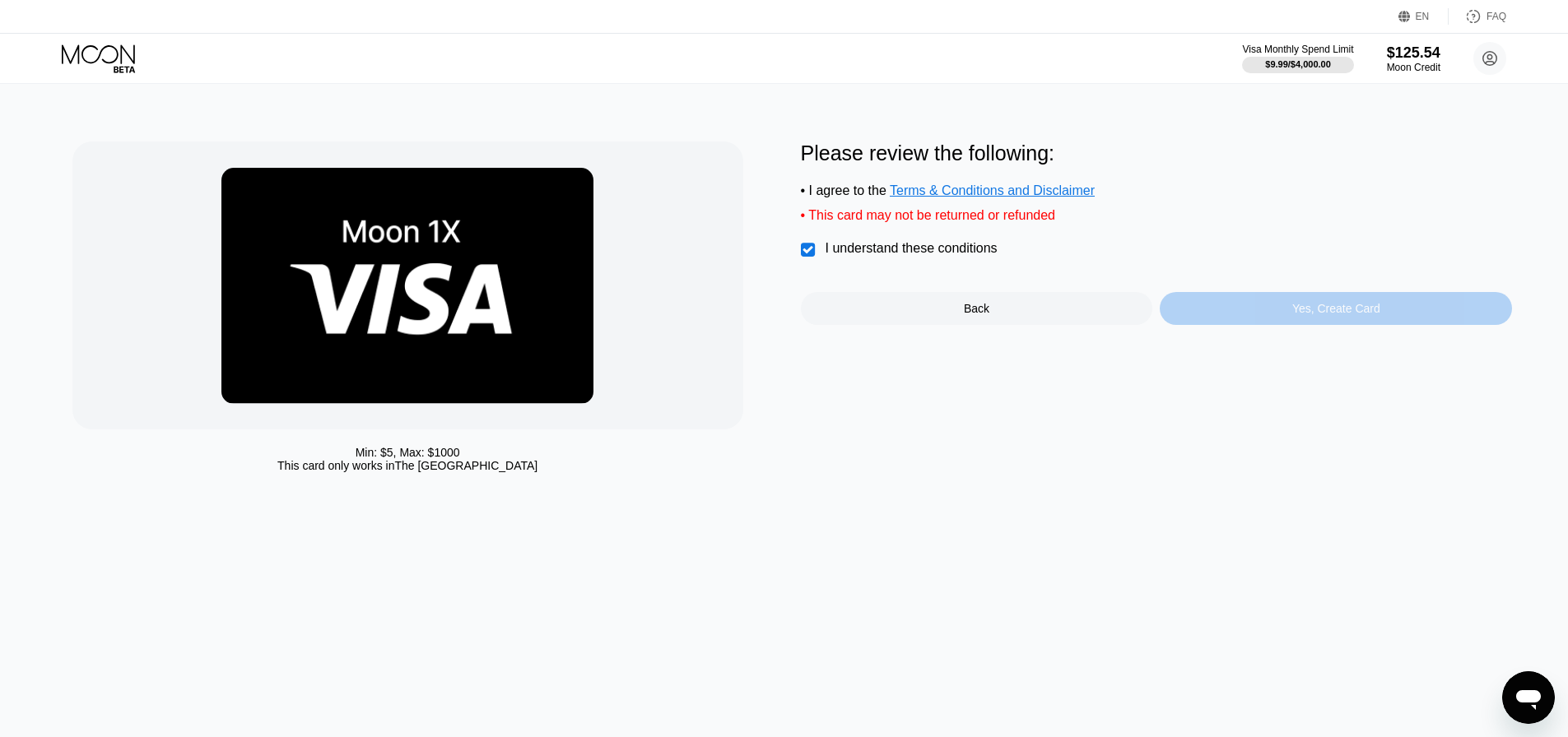
click at [1227, 319] on div "Yes, Create Card" at bounding box center [1335, 308] width 353 height 33
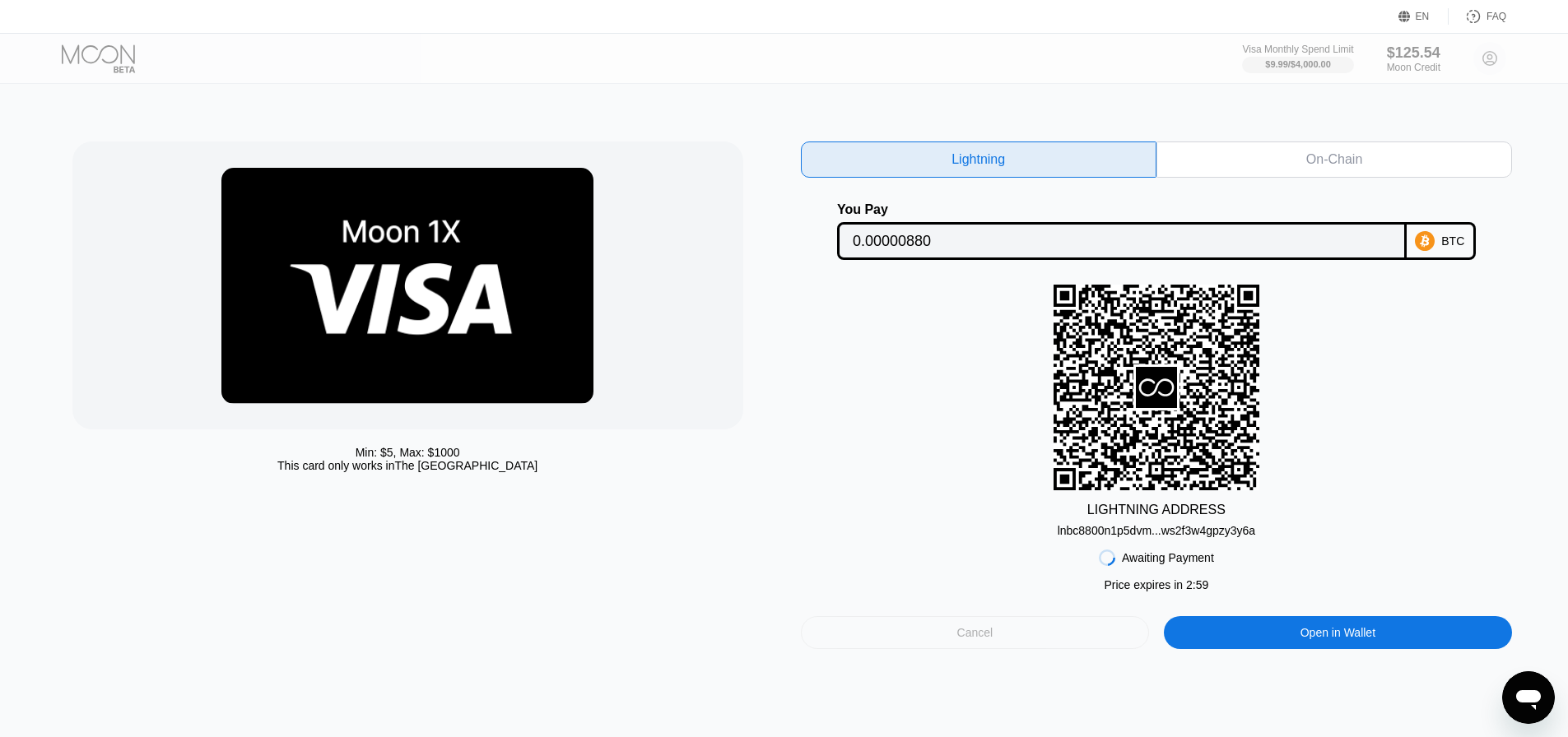
click at [982, 641] on div "Cancel" at bounding box center [976, 633] width 36 height 15
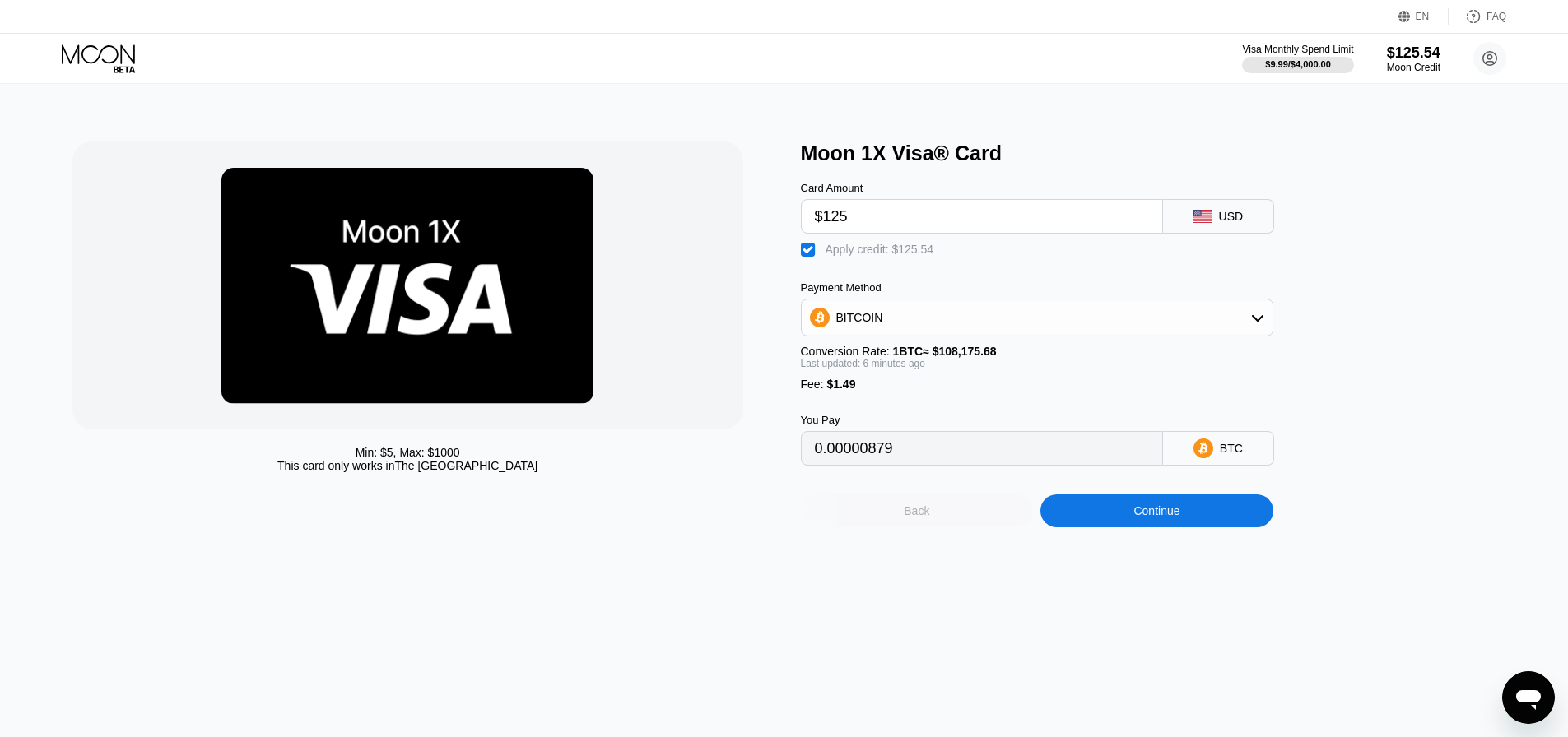
click at [910, 527] on div "Back" at bounding box center [917, 511] width 233 height 33
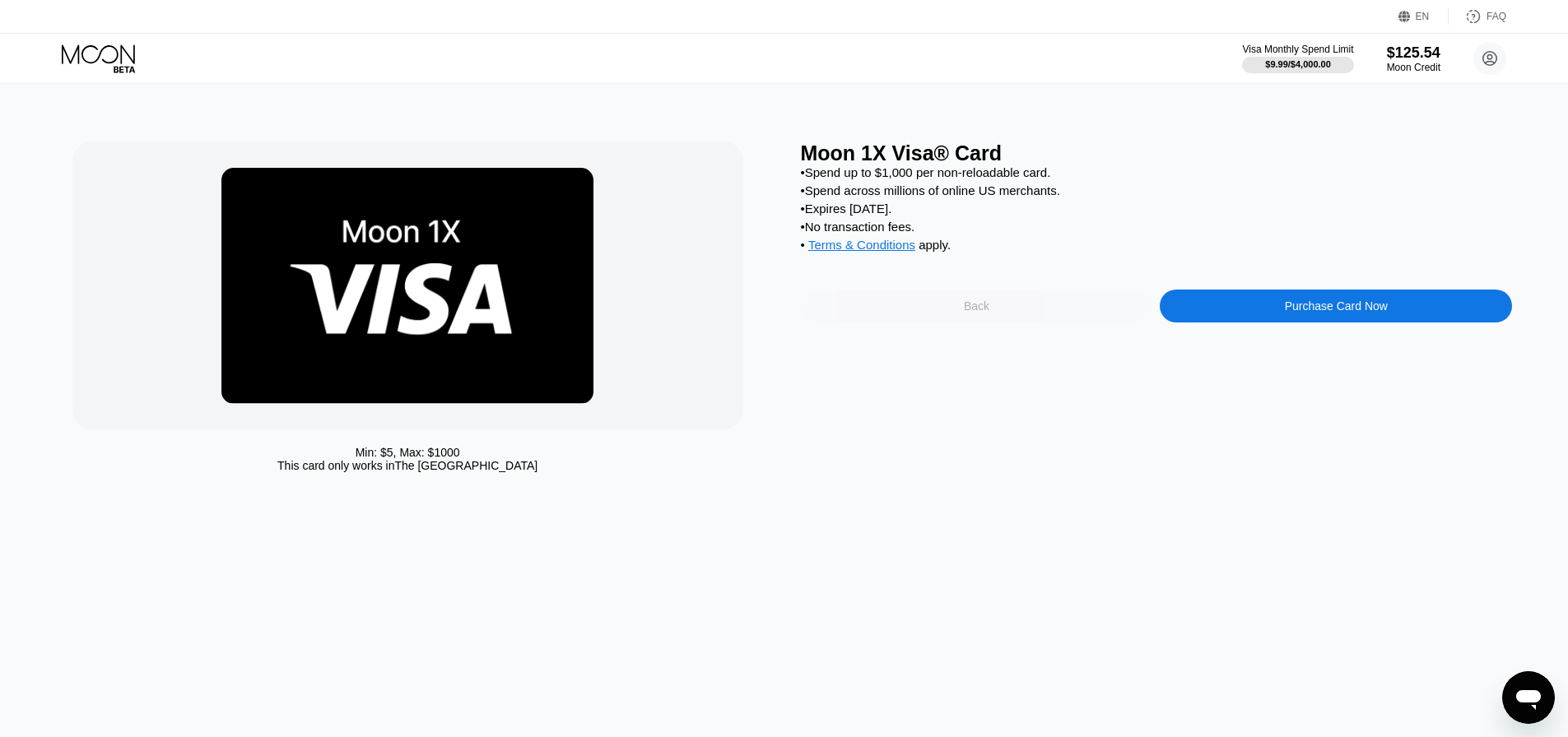
click at [959, 318] on div "Back" at bounding box center [977, 306] width 353 height 33
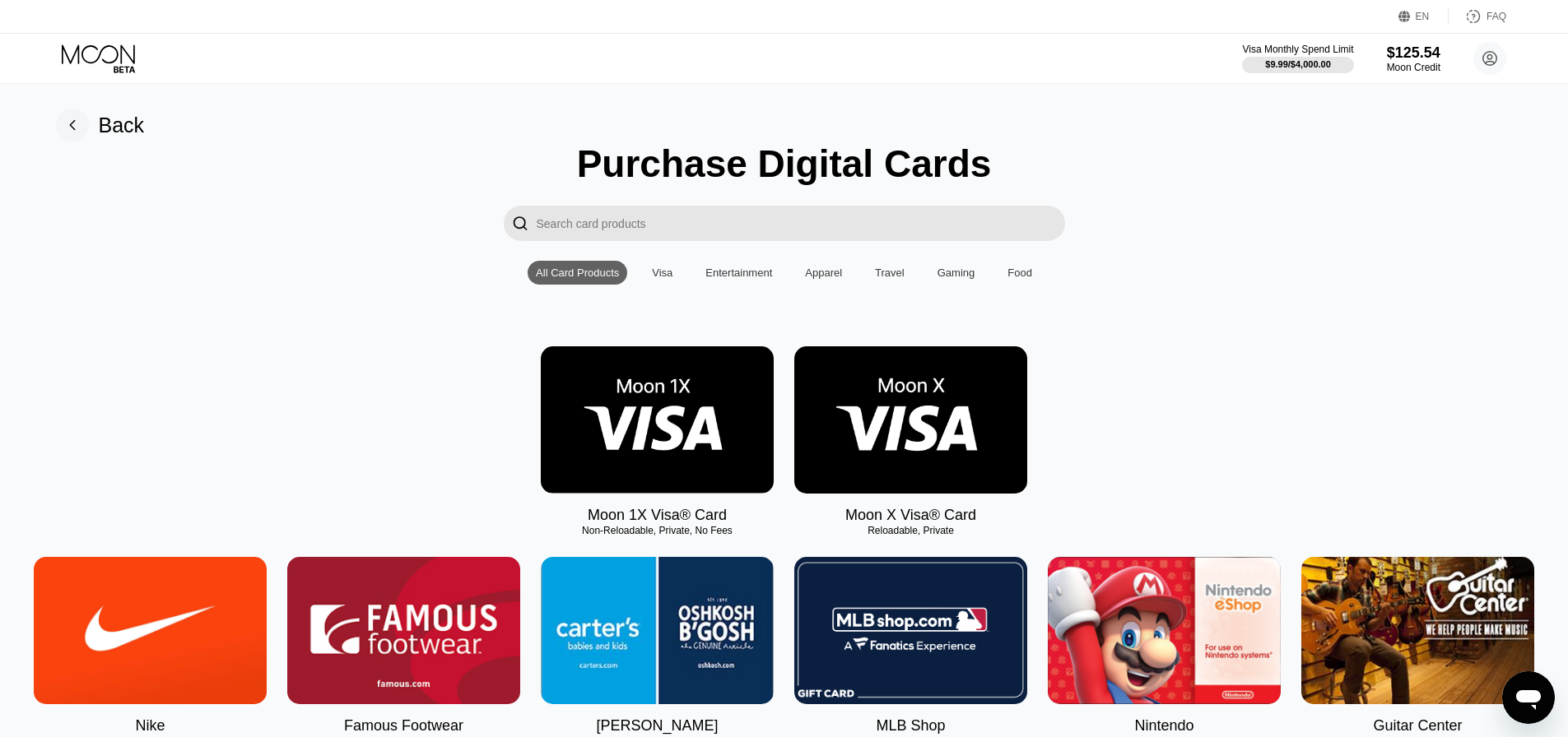
click at [708, 458] on img at bounding box center [657, 420] width 233 height 147
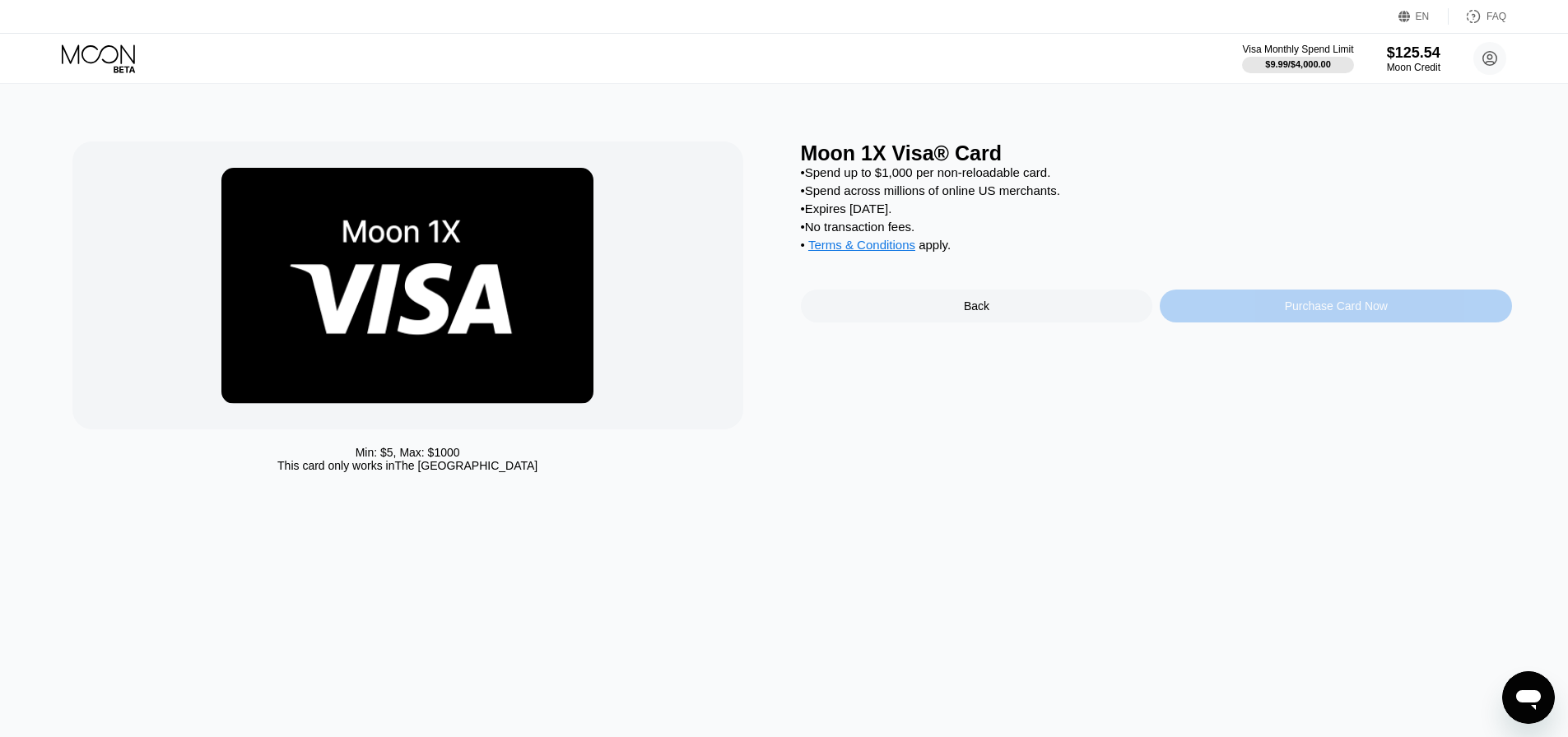
click at [1214, 313] on div "Purchase Card Now" at bounding box center [1335, 306] width 353 height 33
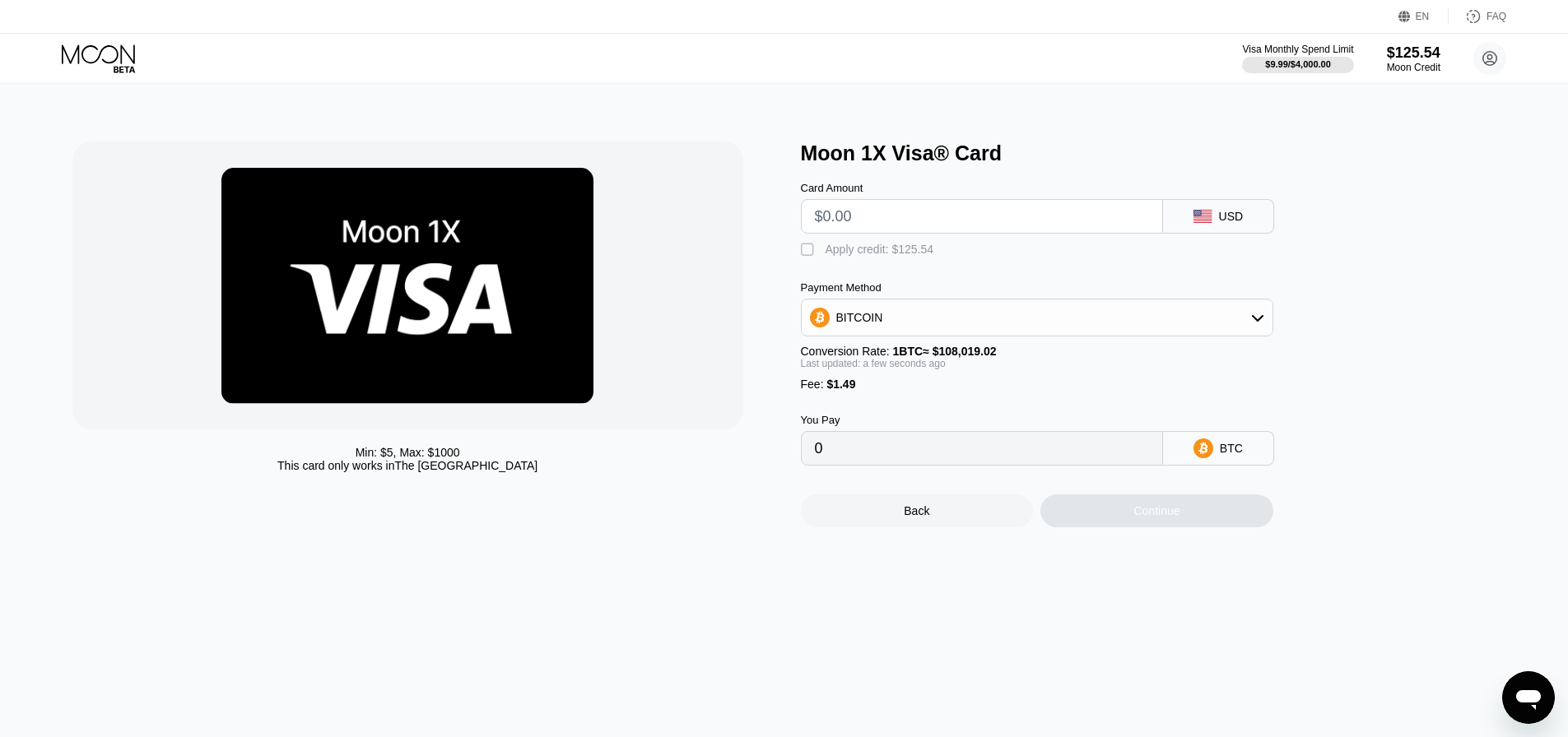
click at [922, 249] on div "Apply credit: $125.54" at bounding box center [879, 248] width 108 height 13
click at [899, 217] on input "text" at bounding box center [982, 216] width 334 height 33
type input "$105"
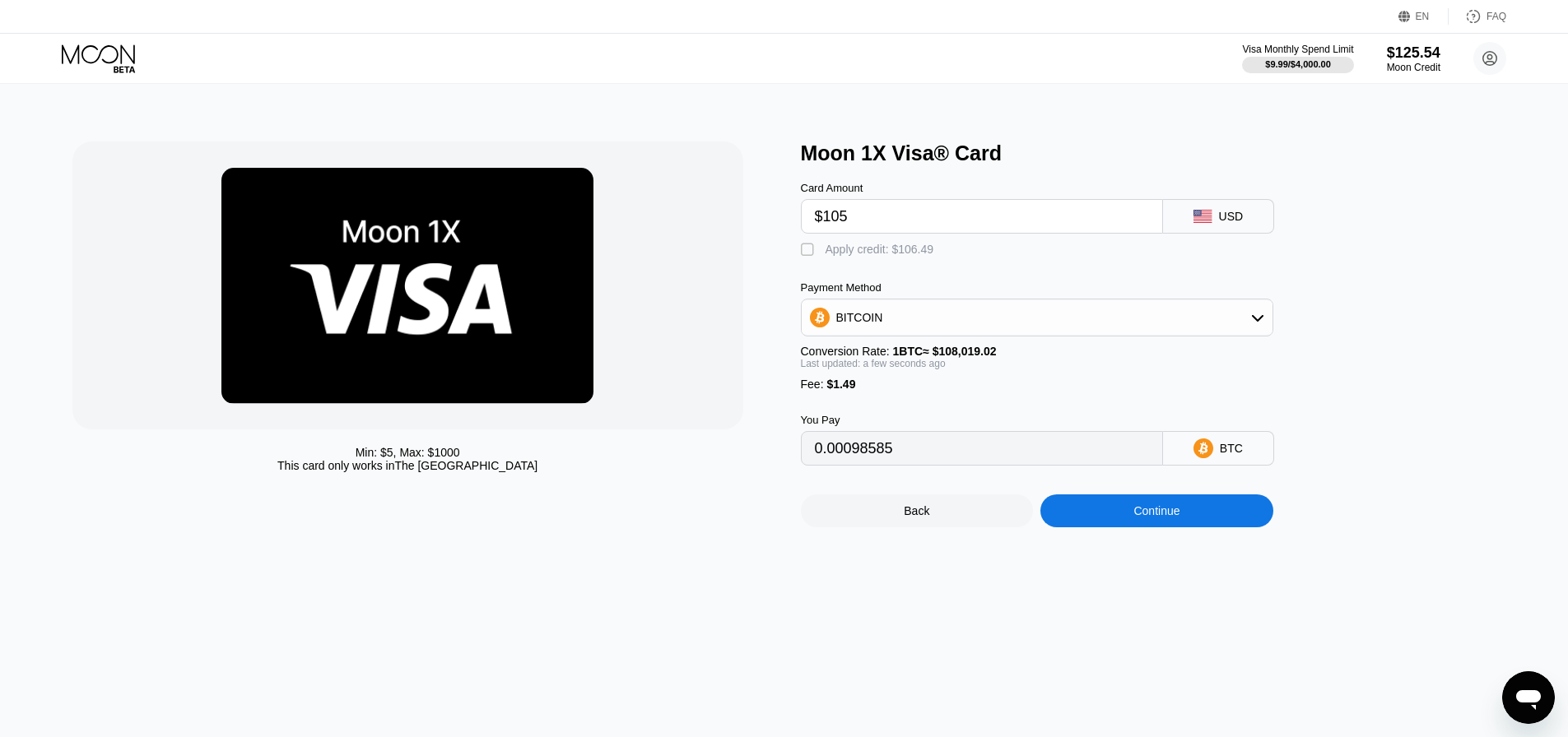
type input "0.00098585"
type input "$105"
click at [848, 270] on div "Card Amount $105 USD  Apply credit: $106.49 Payment Method BITCOIN Conversion …" at bounding box center [1064, 316] width 527 height 300
click at [854, 256] on div "Apply credit: $106.49" at bounding box center [879, 248] width 108 height 13
type input "0"
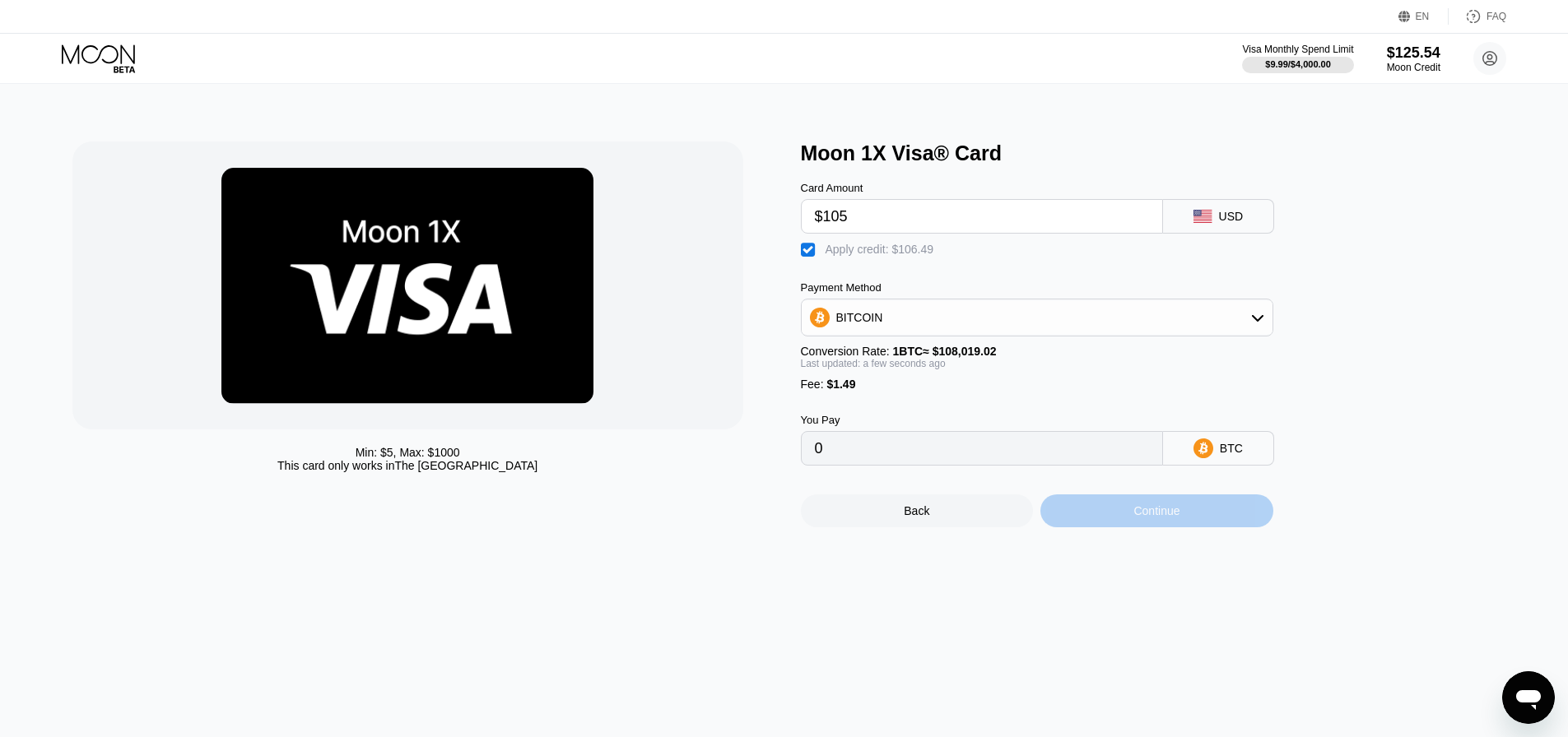
click at [1158, 527] on div "Continue" at bounding box center [1157, 511] width 233 height 33
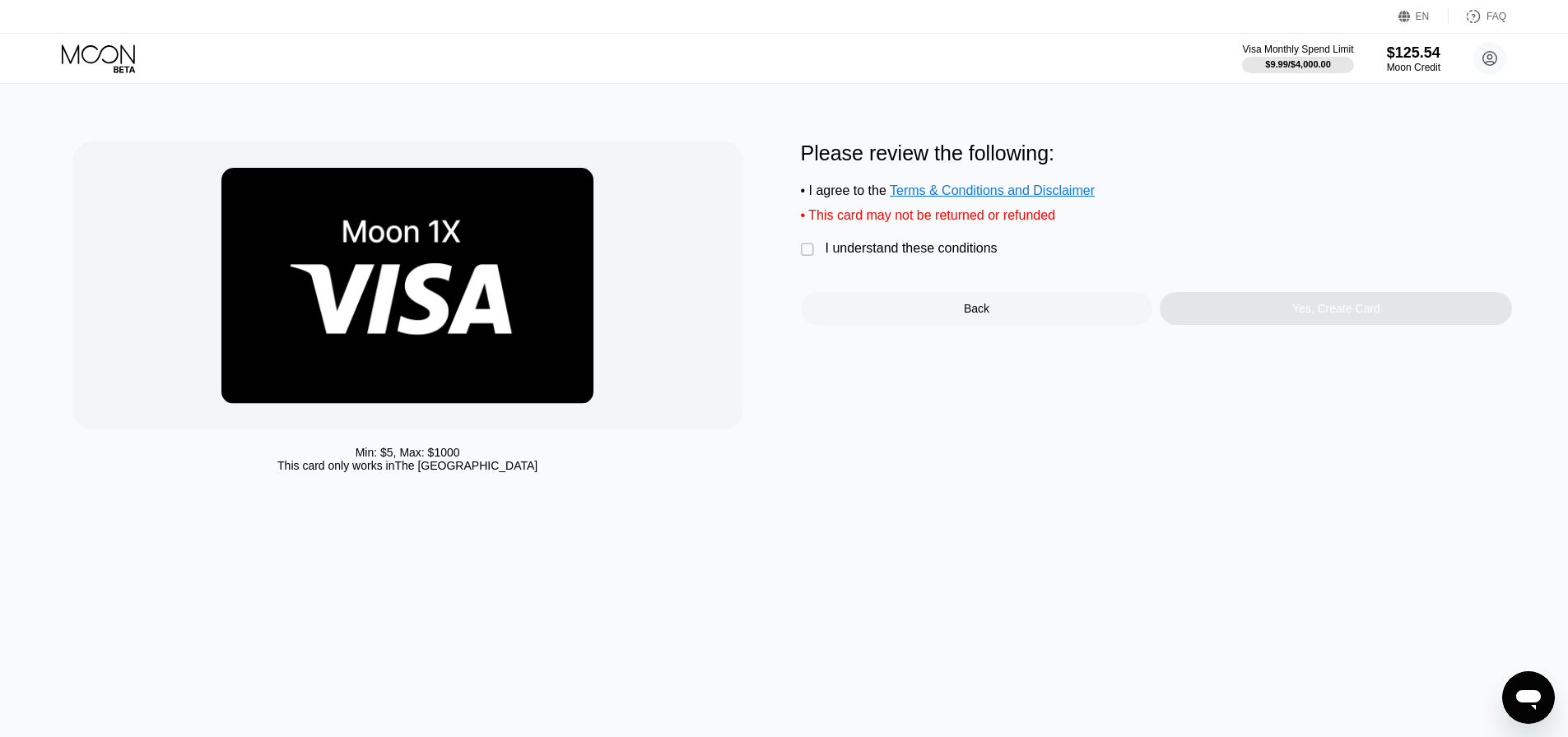
click at [954, 247] on div "Please review the following: • I agree to the Terms & Conditions and Disclaimer…" at bounding box center [1157, 233] width 712 height 184
click at [957, 256] on div "I understand these conditions" at bounding box center [911, 248] width 172 height 15
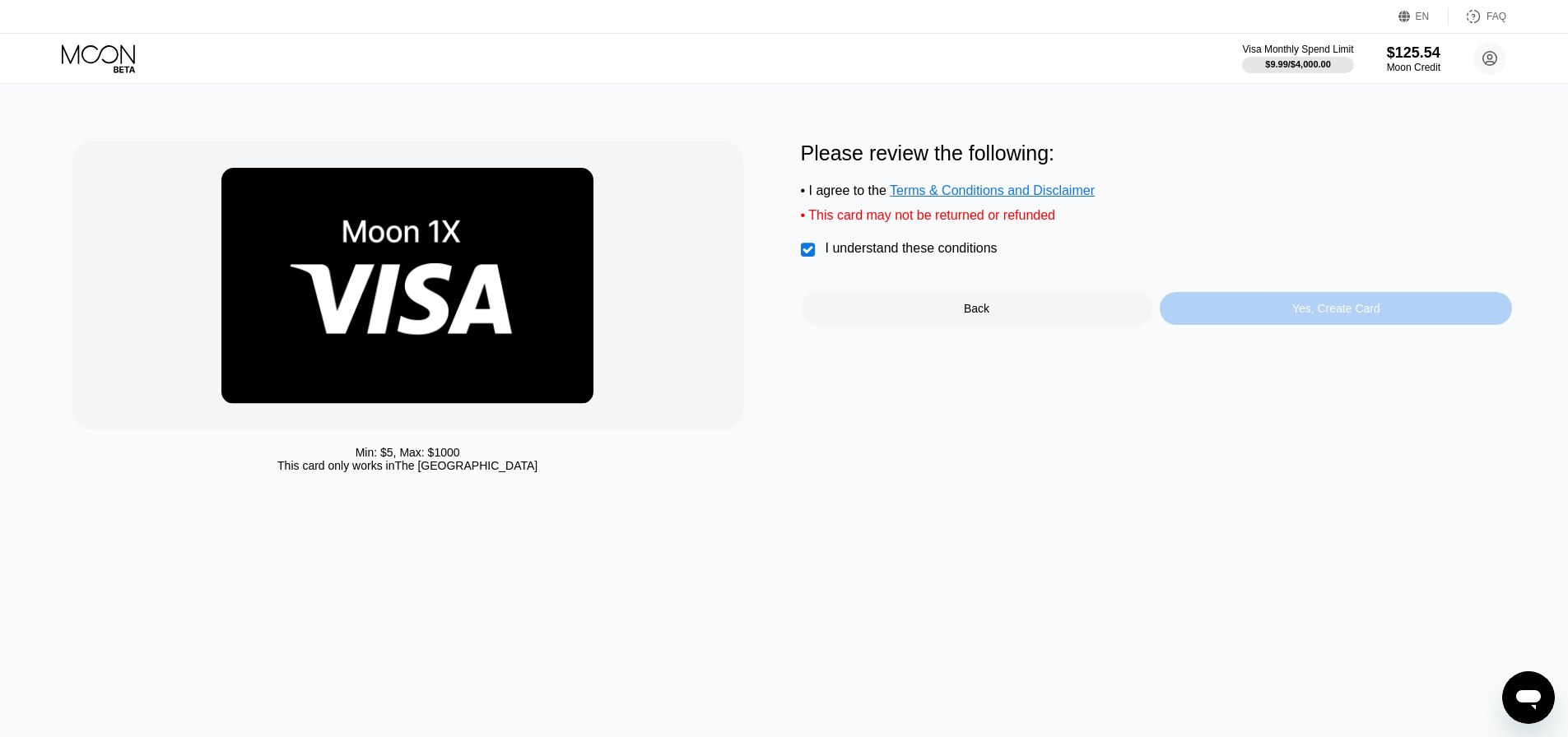
click at [1255, 322] on div "Yes, Create Card" at bounding box center [1335, 308] width 353 height 33
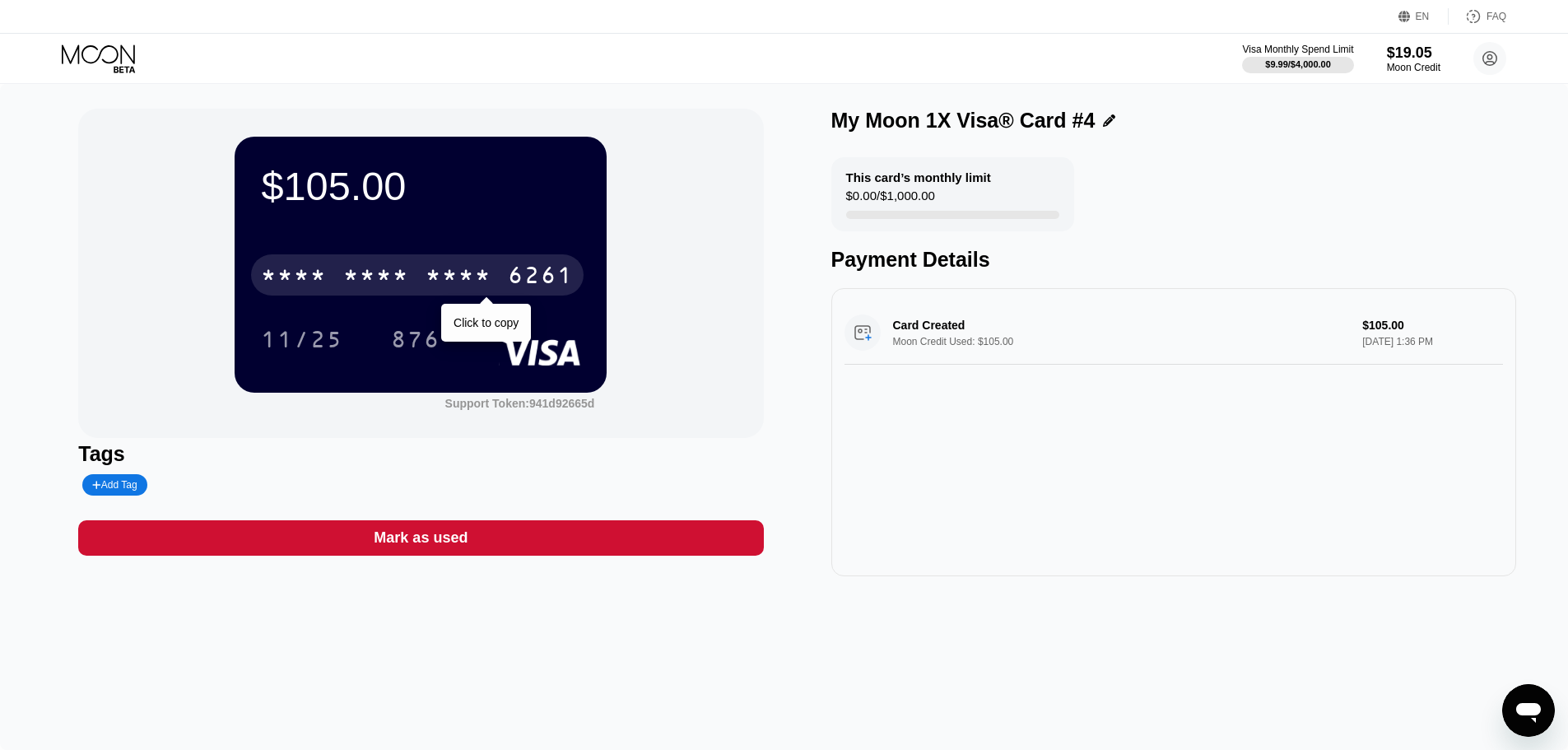
click at [403, 290] on div "* * * *" at bounding box center [376, 277] width 66 height 27
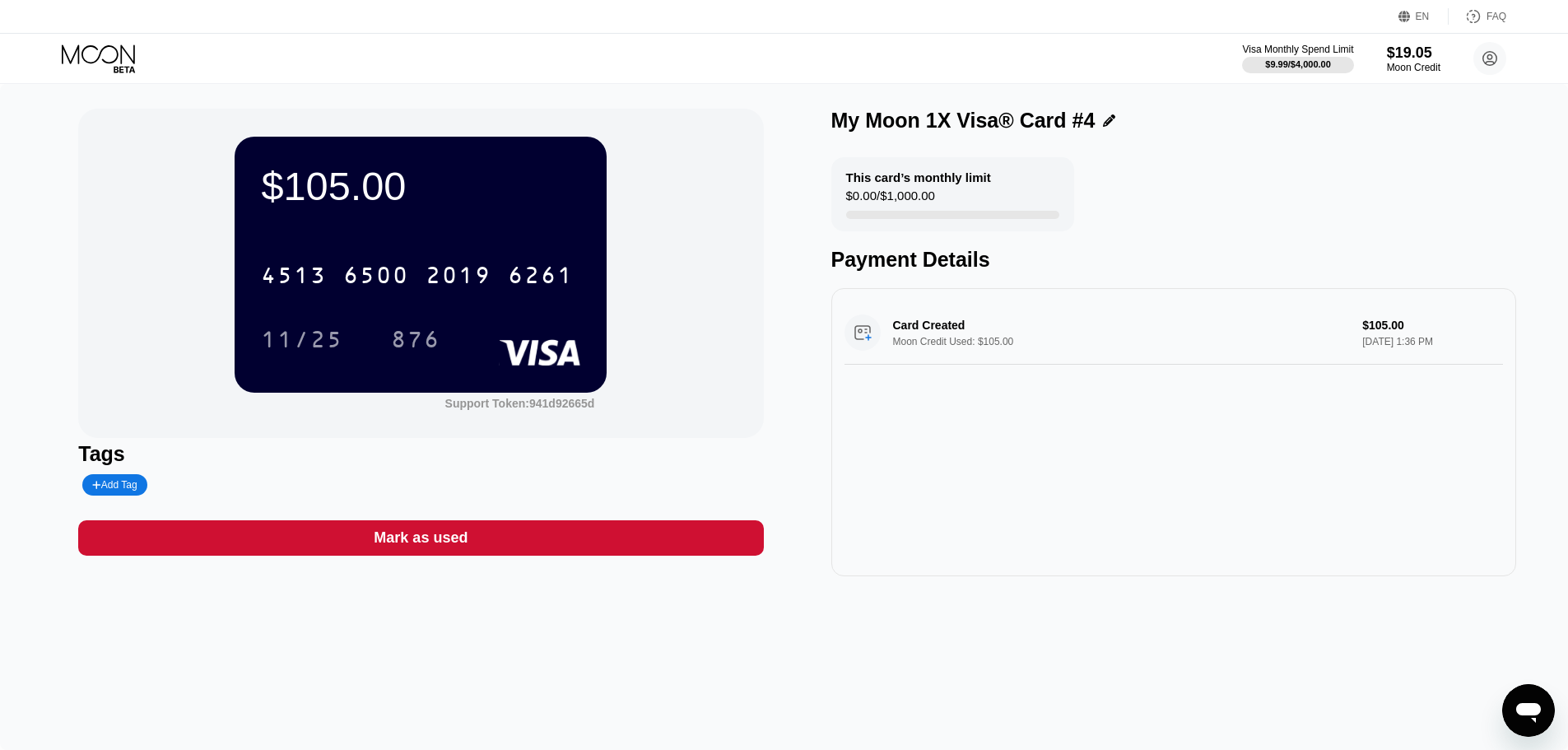
click at [996, 463] on div "Card Created Moon Credit Used: $105.00 $105.00 [DATE] 1:36 PM" at bounding box center [1174, 432] width 685 height 288
